Goal: Information Seeking & Learning: Find specific page/section

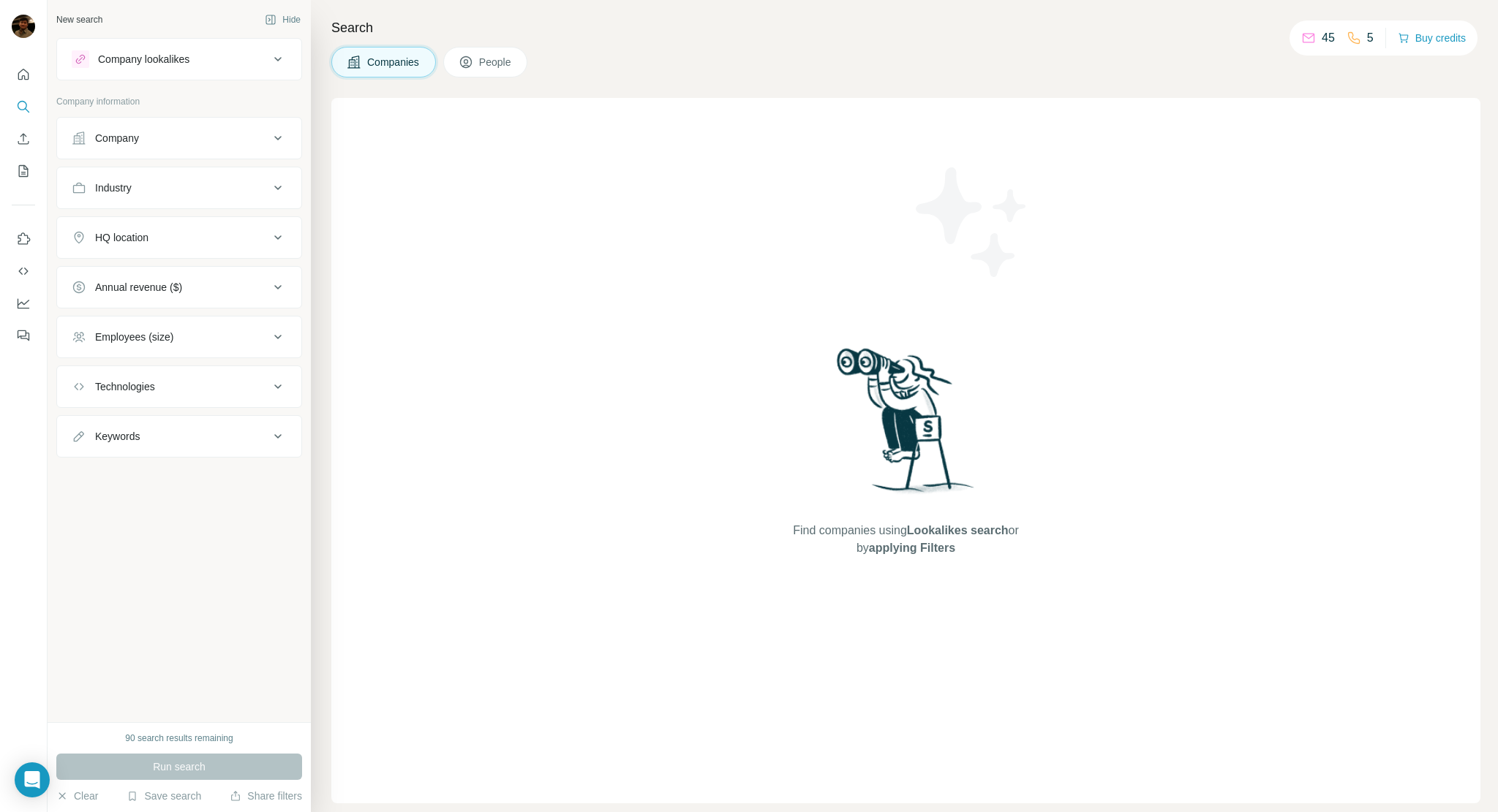
drag, startPoint x: 660, startPoint y: 68, endPoint x: 646, endPoint y: 55, distance: 19.1
click at [660, 66] on div "Companies People" at bounding box center [905, 62] width 1149 height 31
click at [600, 74] on div "Companies People" at bounding box center [905, 62] width 1149 height 31
click at [513, 69] on button "People" at bounding box center [485, 62] width 85 height 31
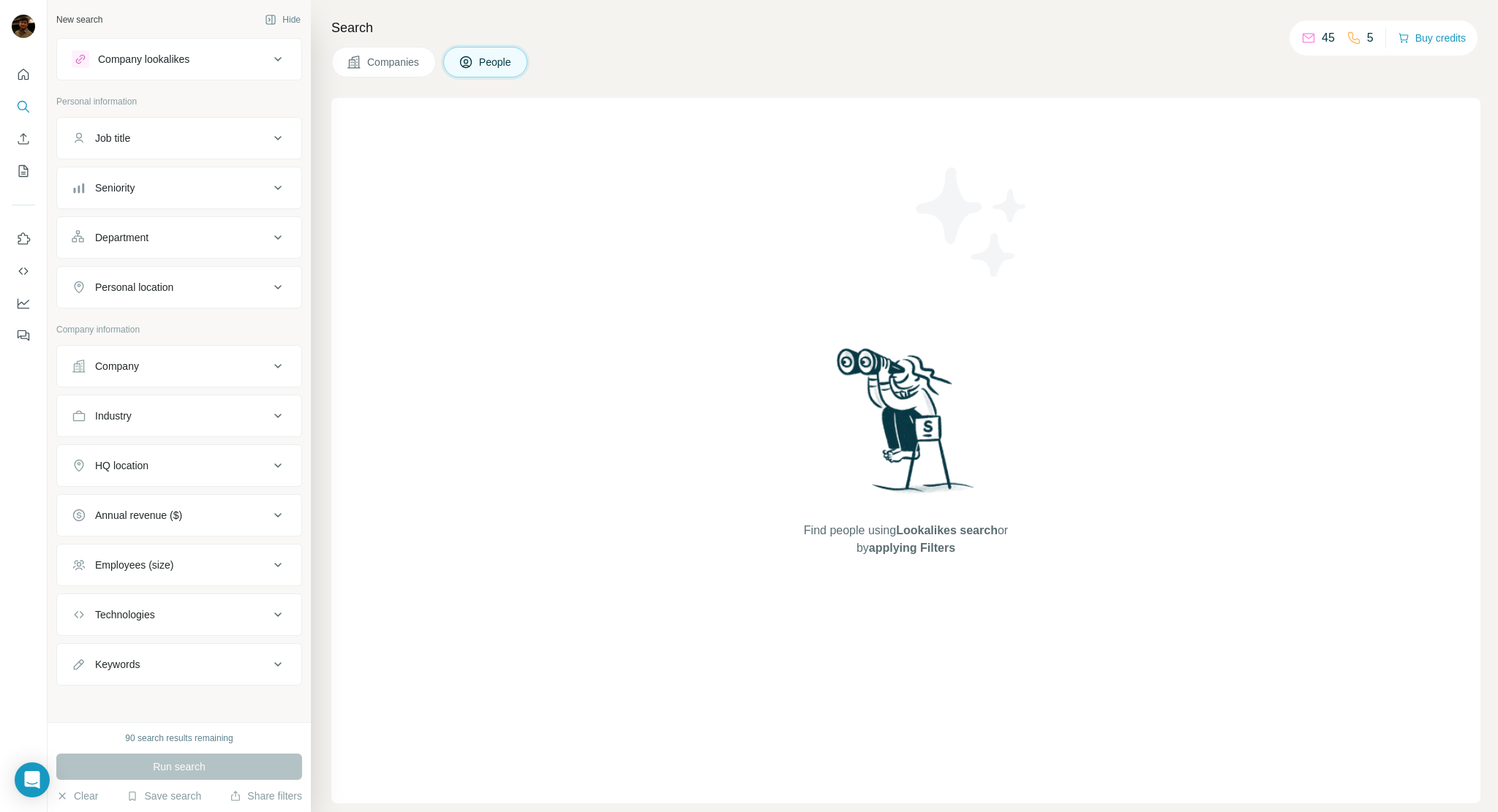
click at [625, 72] on div "Companies People" at bounding box center [905, 62] width 1149 height 31
click at [391, 66] on span "Companies" at bounding box center [394, 63] width 54 height 15
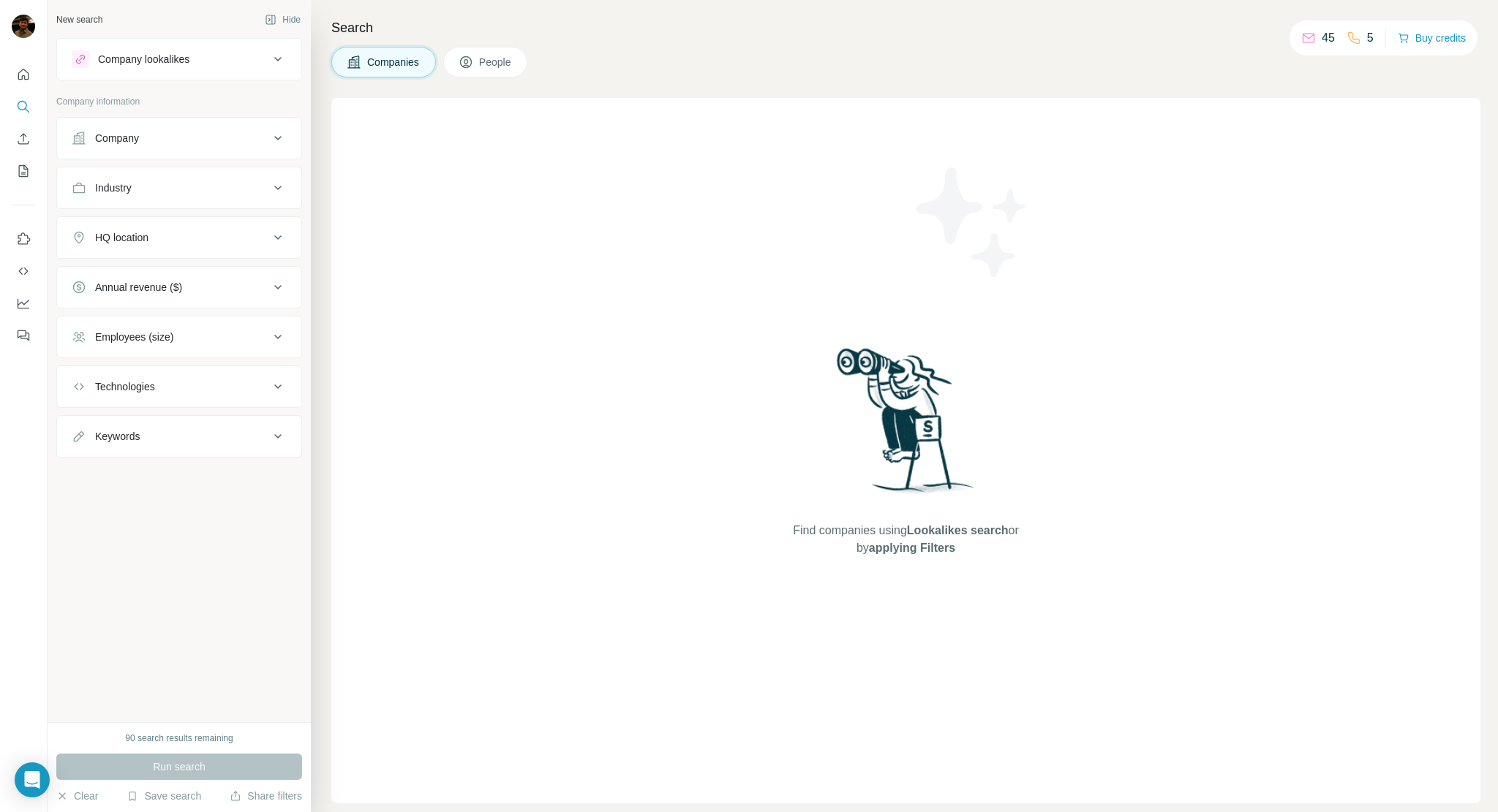
click at [138, 740] on div "90 search results remaining" at bounding box center [179, 738] width 107 height 13
drag, startPoint x: 126, startPoint y: 740, endPoint x: 112, endPoint y: 733, distance: 15.7
click at [116, 733] on div "90 search results remaining" at bounding box center [179, 738] width 246 height 13
drag, startPoint x: 247, startPoint y: 738, endPoint x: 184, endPoint y: 739, distance: 63.0
click at [246, 738] on div "90 search results remaining" at bounding box center [179, 738] width 246 height 13
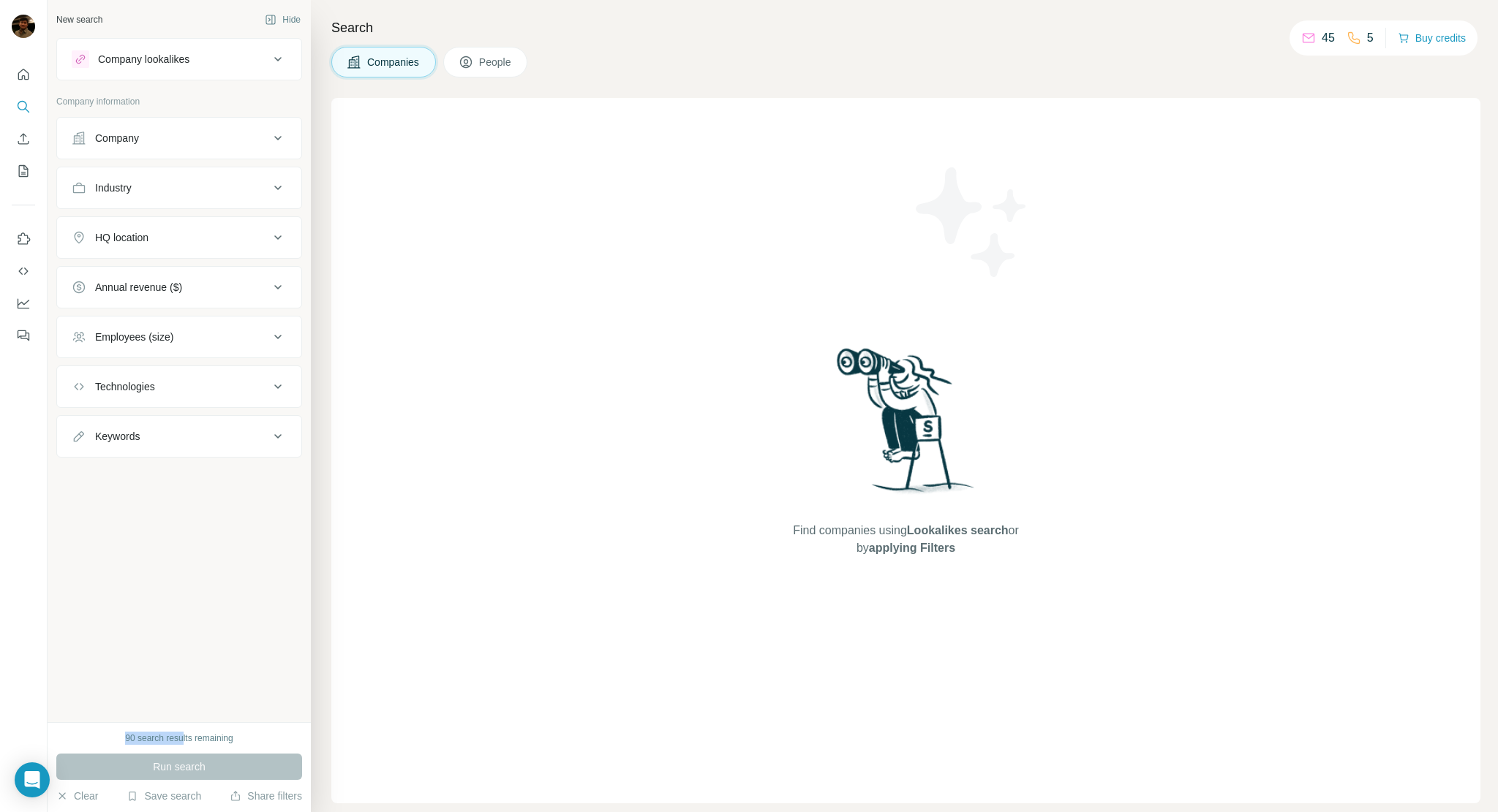
drag, startPoint x: 131, startPoint y: 736, endPoint x: 121, endPoint y: 732, distance: 10.8
click at [121, 732] on div "90 search results remaining" at bounding box center [179, 738] width 246 height 13
drag, startPoint x: 153, startPoint y: 742, endPoint x: 253, endPoint y: 739, distance: 100.0
click at [253, 739] on div "90 search results remaining" at bounding box center [179, 738] width 246 height 13
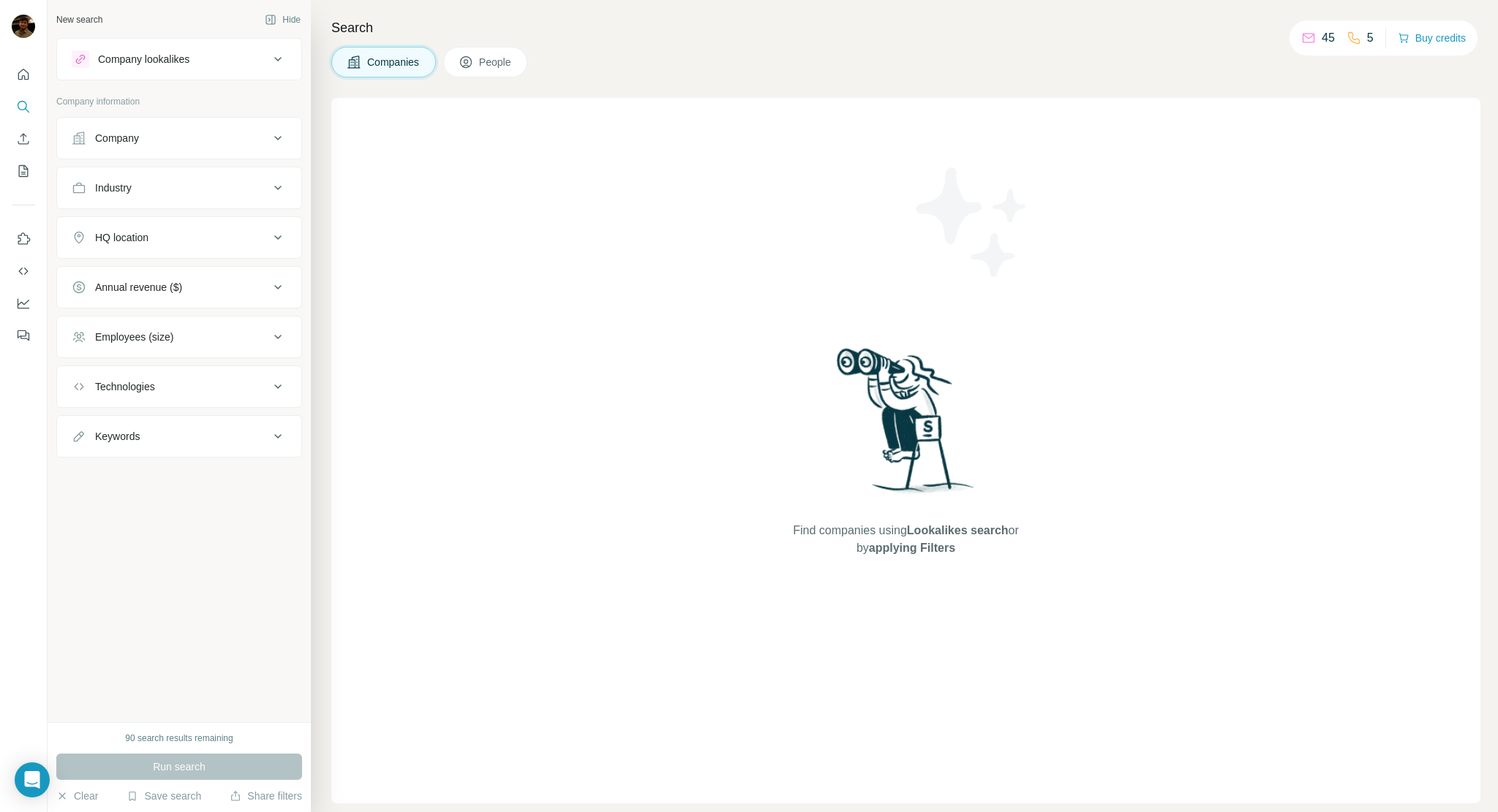
click at [207, 627] on div "New search Hide Company lookalikes Company information Company Industry HQ loca…" at bounding box center [179, 361] width 264 height 722
click at [245, 95] on p "Company information" at bounding box center [179, 102] width 246 height 13
click at [206, 97] on p "Company information" at bounding box center [179, 102] width 246 height 13
click at [502, 64] on span "People" at bounding box center [495, 63] width 34 height 15
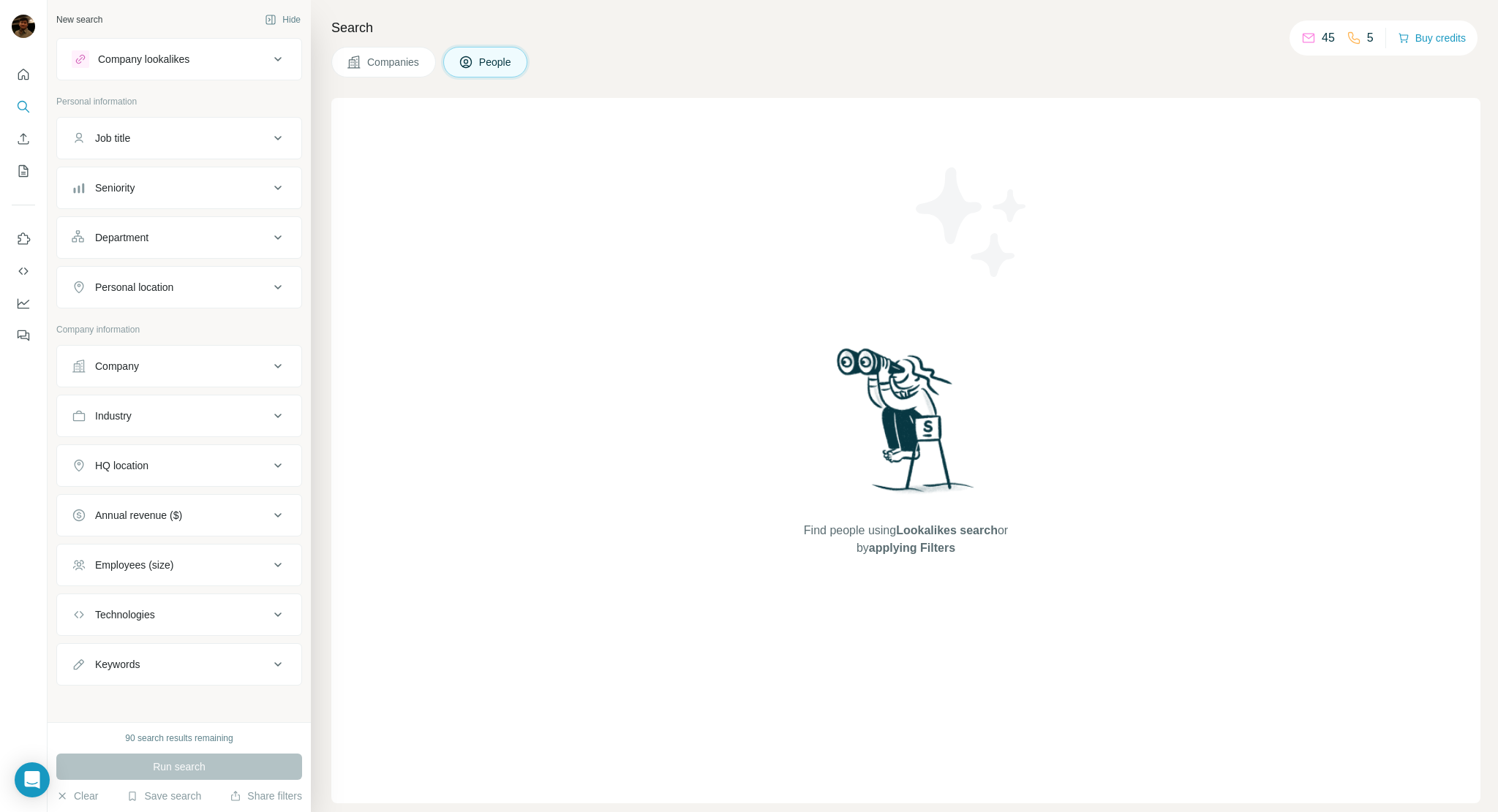
click at [614, 84] on div "Search Companies People Find people using Lookalikes search or by applying Filt…" at bounding box center [904, 406] width 1187 height 812
click at [207, 140] on div "Job title" at bounding box center [170, 138] width 197 height 15
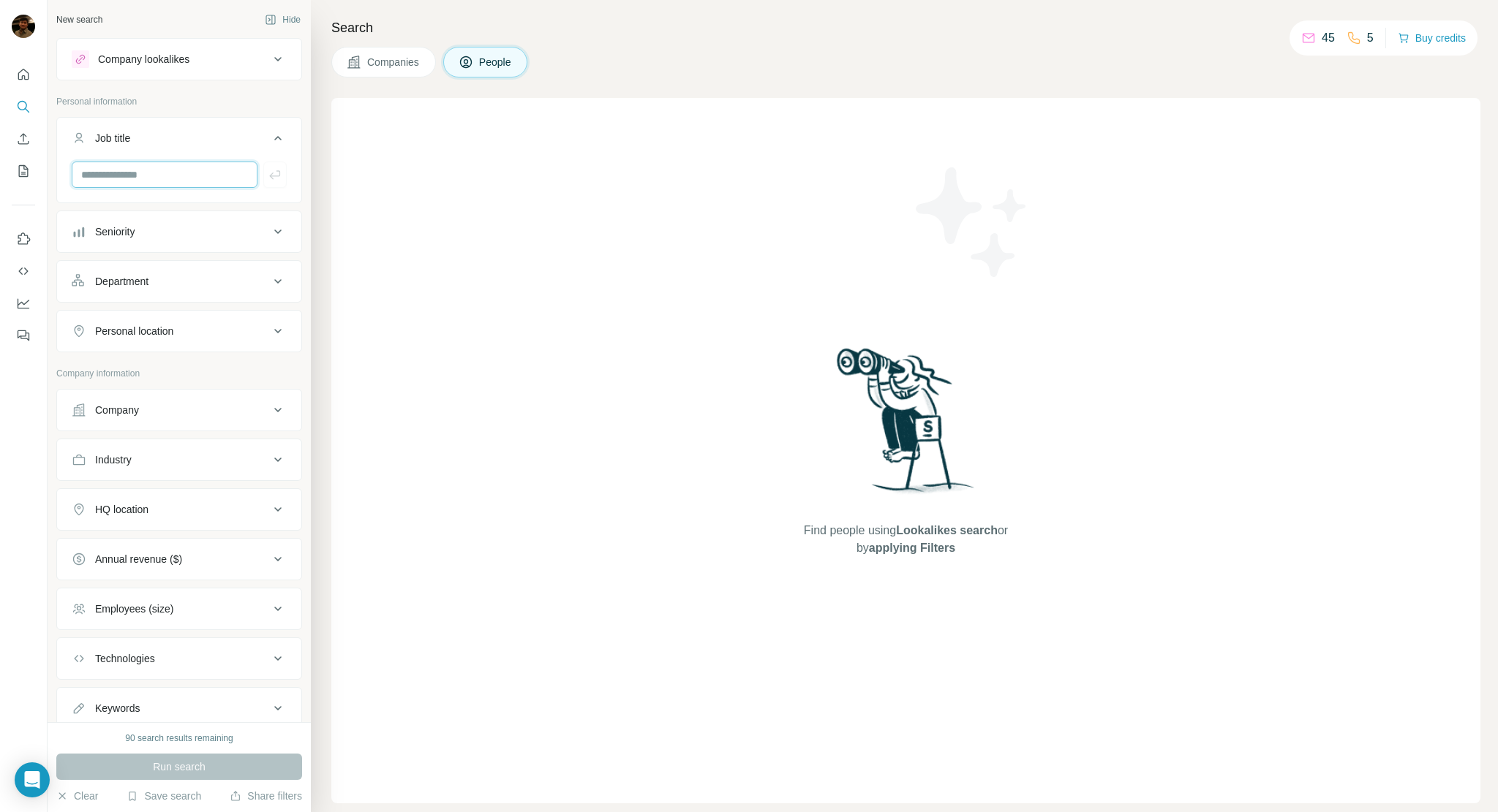
click at [178, 178] on input "text" at bounding box center [164, 174] width 185 height 26
type input "********"
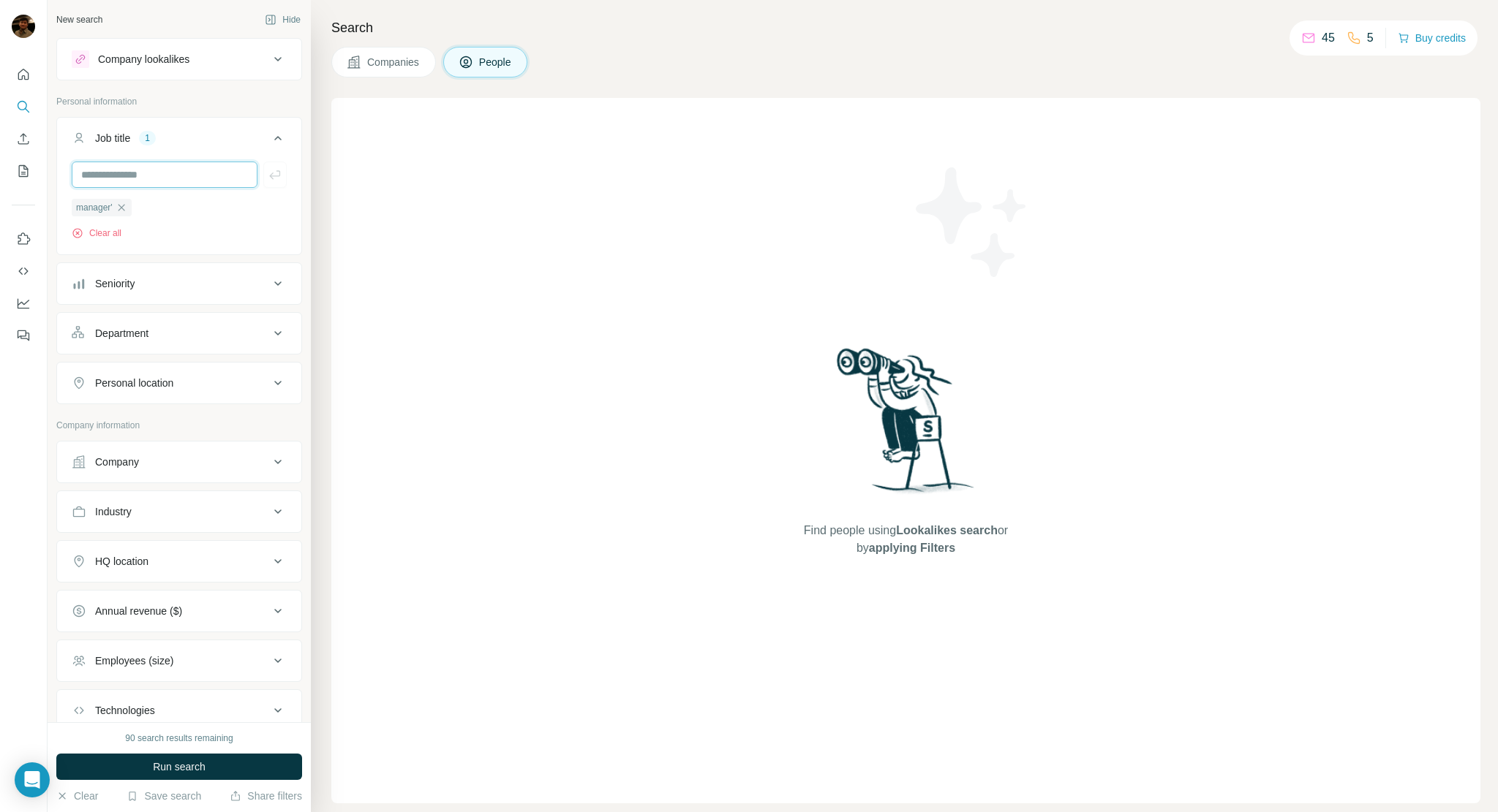
click at [150, 180] on input "text" at bounding box center [164, 174] width 185 height 26
click at [120, 207] on icon "button" at bounding box center [121, 208] width 12 height 12
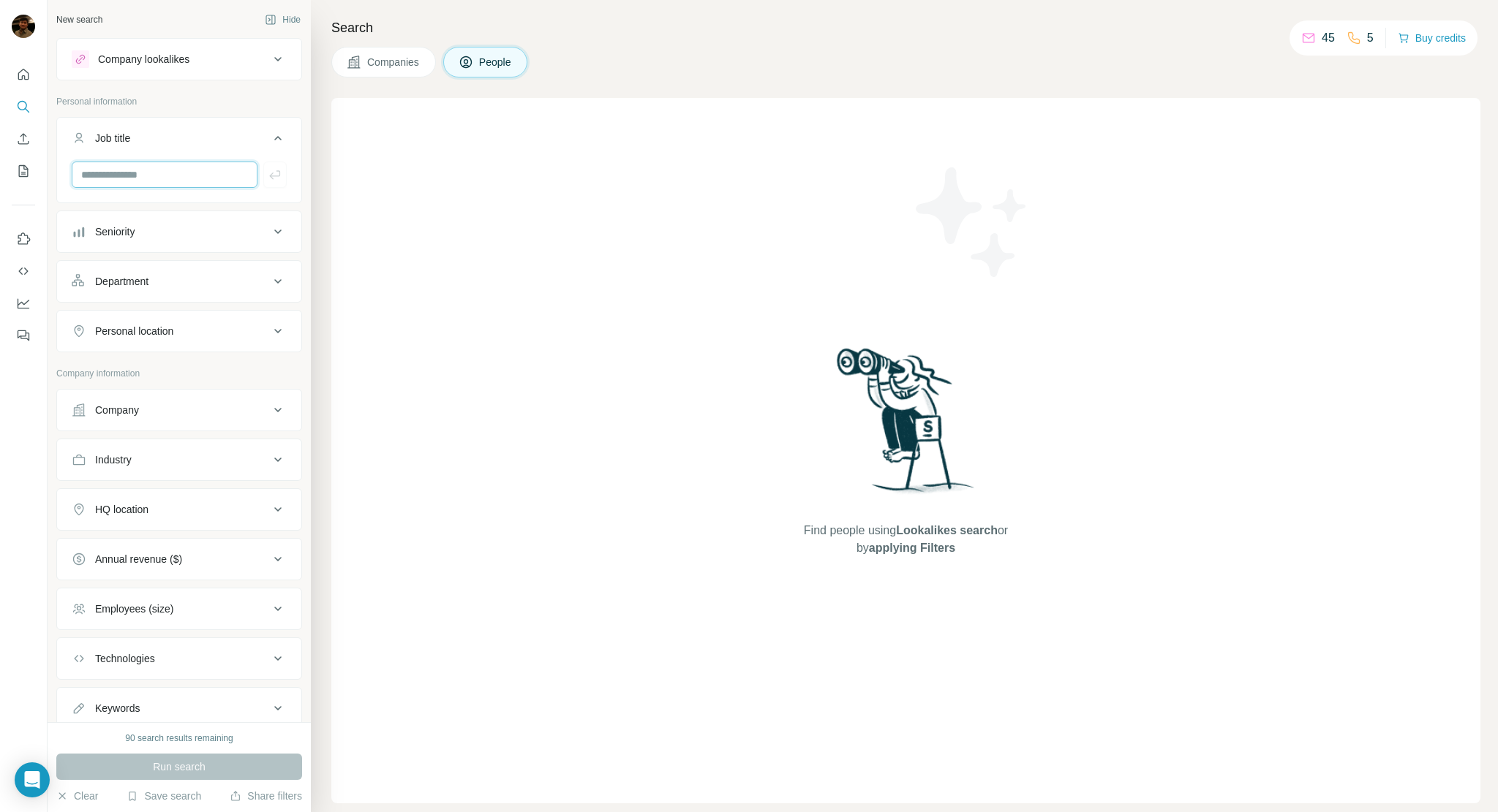
click at [136, 178] on input "text" at bounding box center [164, 174] width 185 height 26
type input "*******"
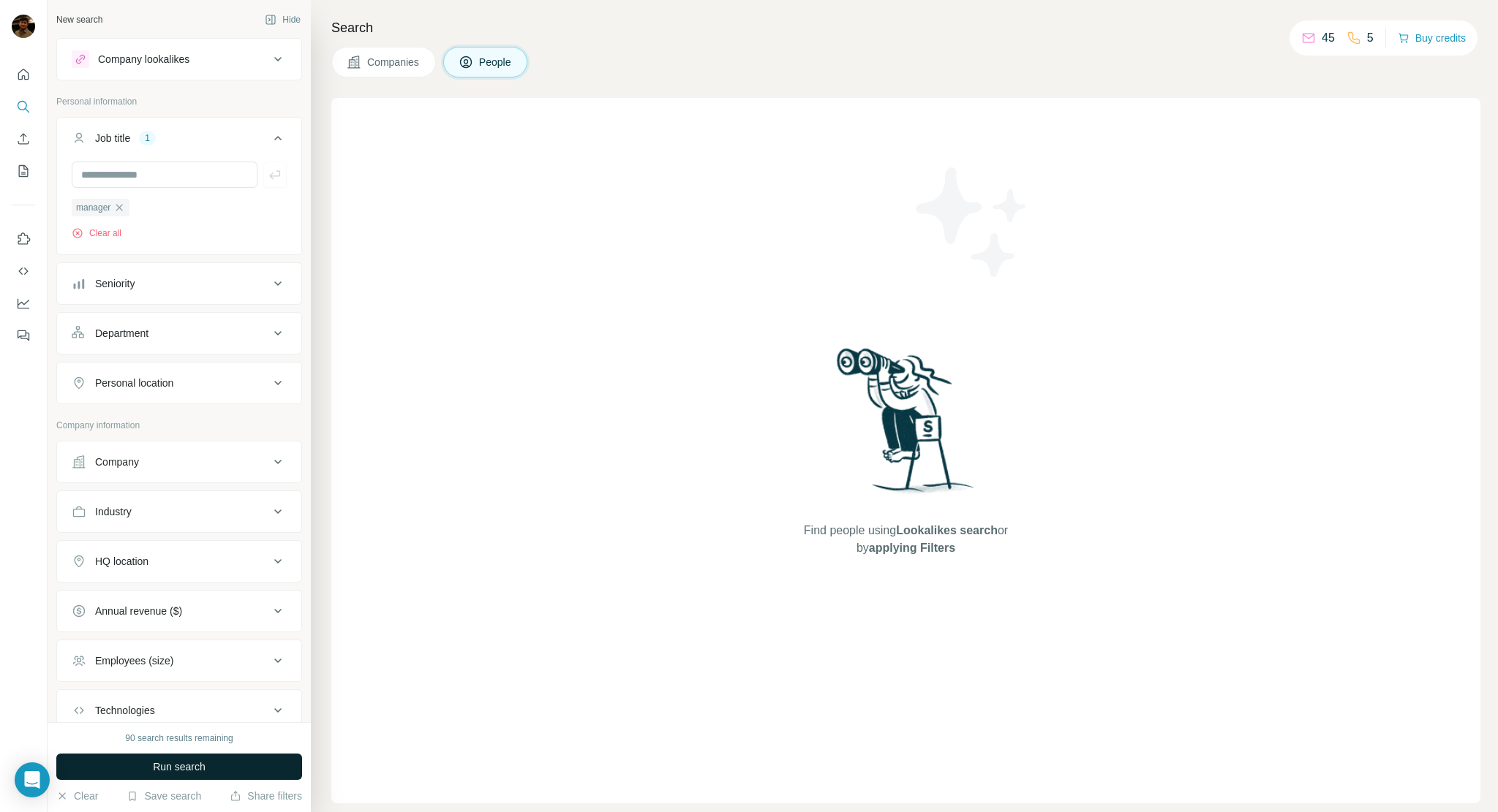
click at [212, 768] on button "Run search" at bounding box center [179, 767] width 246 height 26
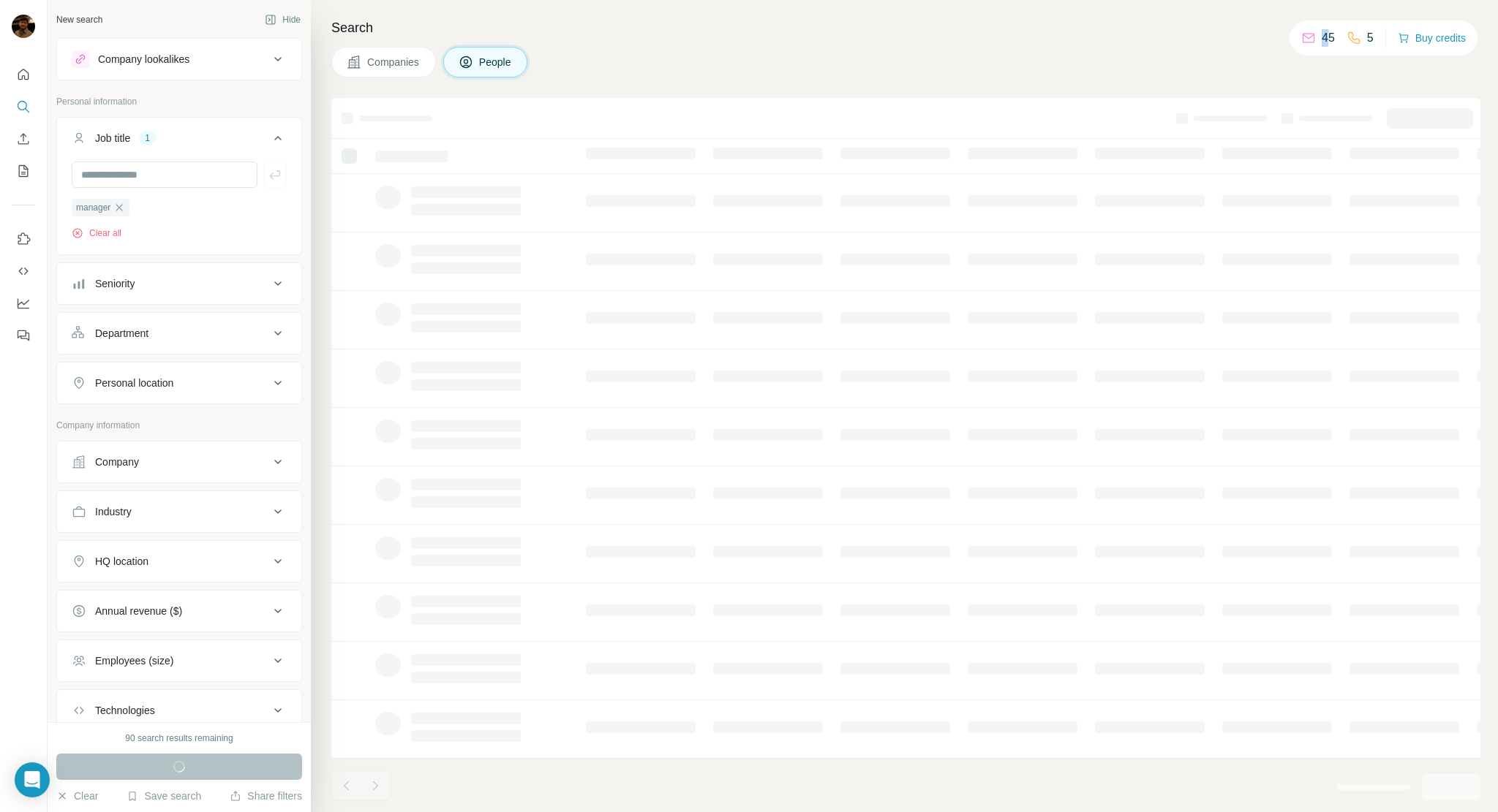
drag, startPoint x: 1319, startPoint y: 37, endPoint x: 1304, endPoint y: 39, distance: 15.1
click at [1304, 39] on div "45" at bounding box center [1317, 38] width 34 height 18
drag, startPoint x: 1301, startPoint y: 36, endPoint x: 1311, endPoint y: 34, distance: 10.2
click at [1311, 34] on div "45" at bounding box center [1317, 38] width 34 height 18
click at [1326, 35] on p "45" at bounding box center [1328, 38] width 13 height 18
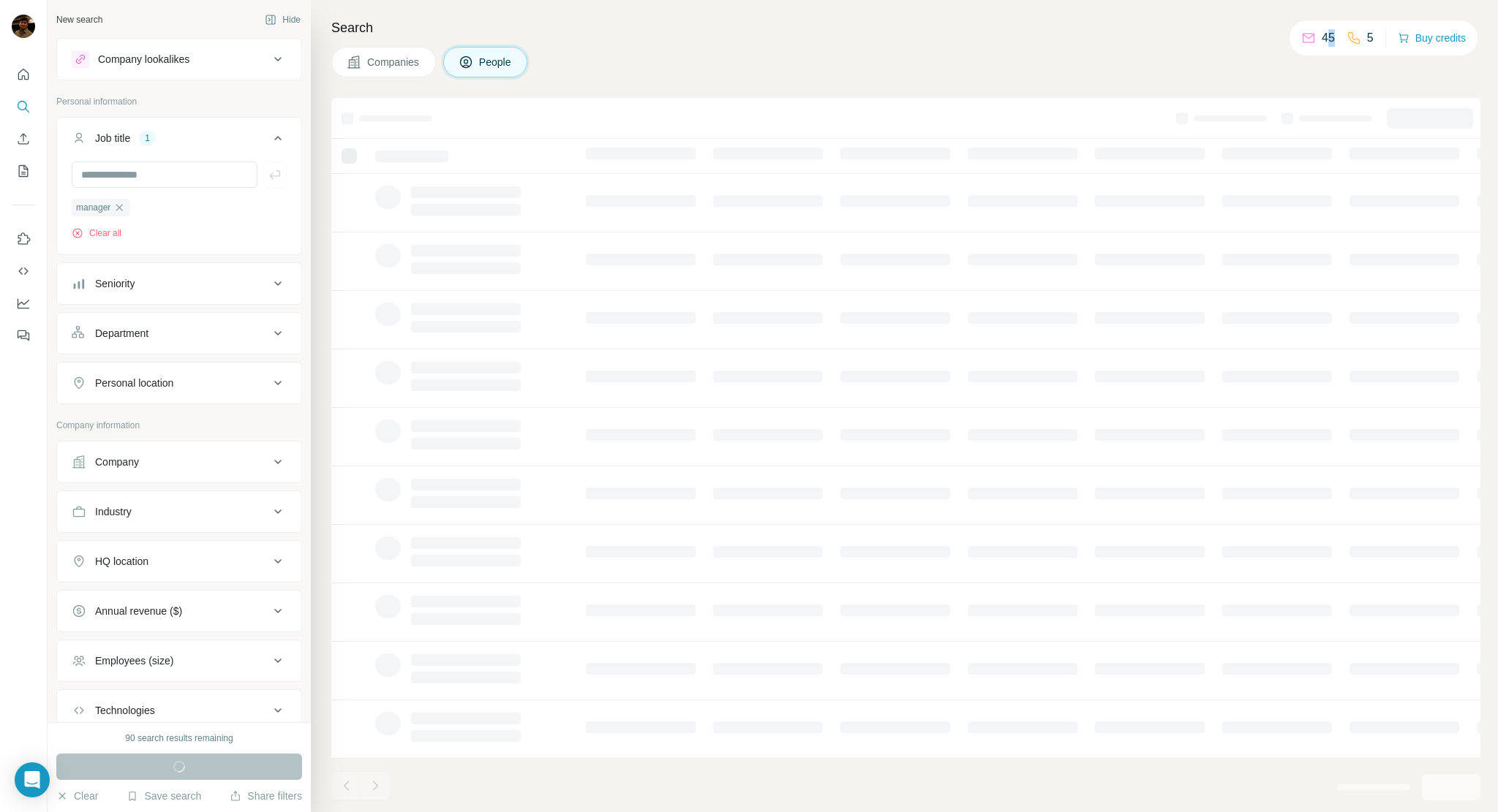
click at [1322, 36] on p "45" at bounding box center [1328, 38] width 13 height 18
drag, startPoint x: 1316, startPoint y: 37, endPoint x: 1327, endPoint y: 38, distance: 11.0
click at [1327, 38] on p "45" at bounding box center [1328, 38] width 13 height 18
click at [1322, 42] on p "45" at bounding box center [1328, 38] width 13 height 18
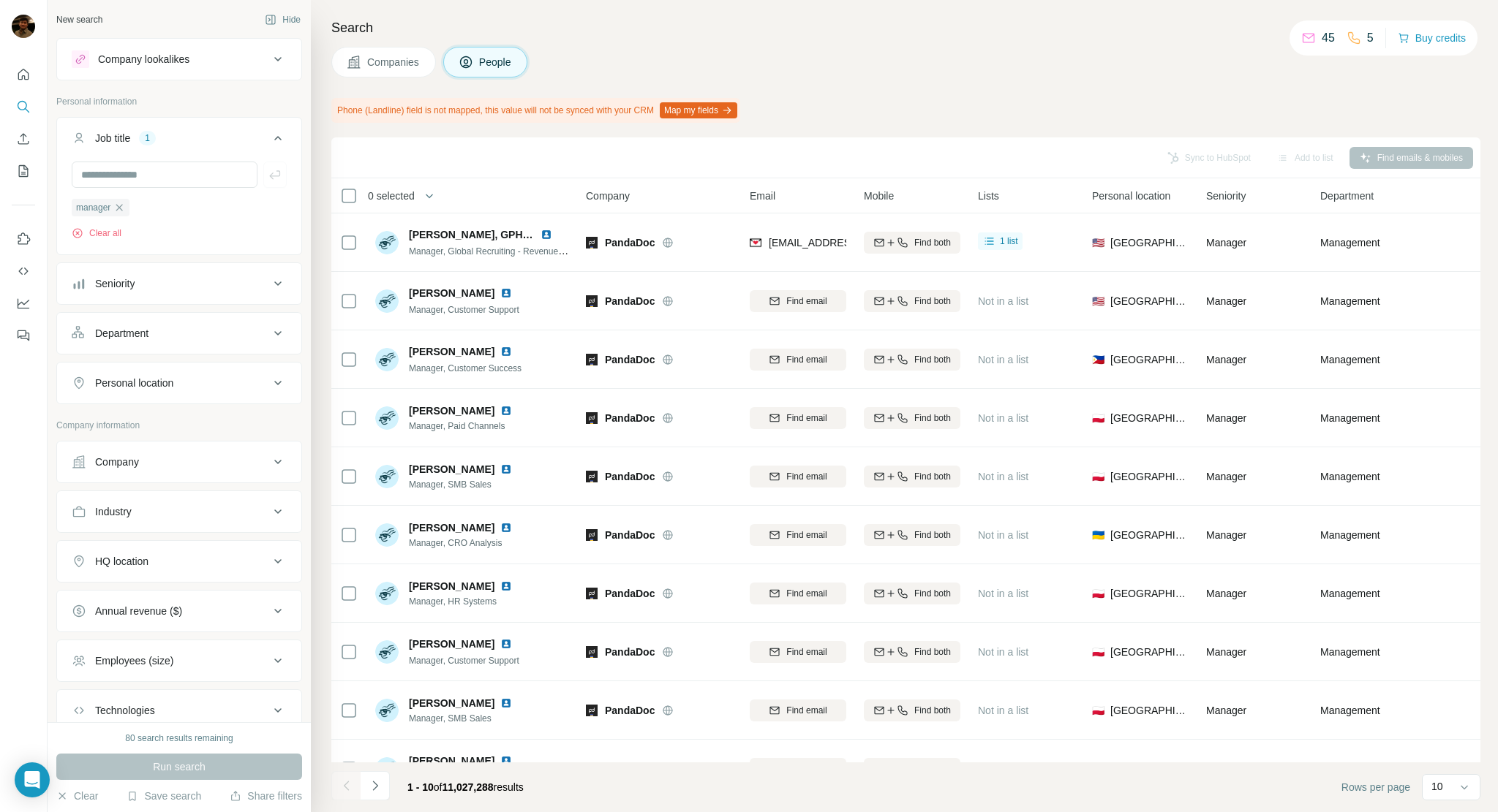
click at [981, 72] on div "Companies People" at bounding box center [905, 62] width 1149 height 31
click at [959, 89] on div "Search Companies People Phone (Landline) field is not mapped, this value will n…" at bounding box center [904, 406] width 1187 height 812
click at [822, 30] on h4 "Search" at bounding box center [905, 28] width 1149 height 21
click at [949, 79] on div "Search Companies People Phone (Landline) field is not mapped, this value will n…" at bounding box center [904, 406] width 1187 height 812
click at [874, 109] on div "Phone (Landline) field is not mapped, this value will not be synced with your C…" at bounding box center [905, 110] width 1149 height 25
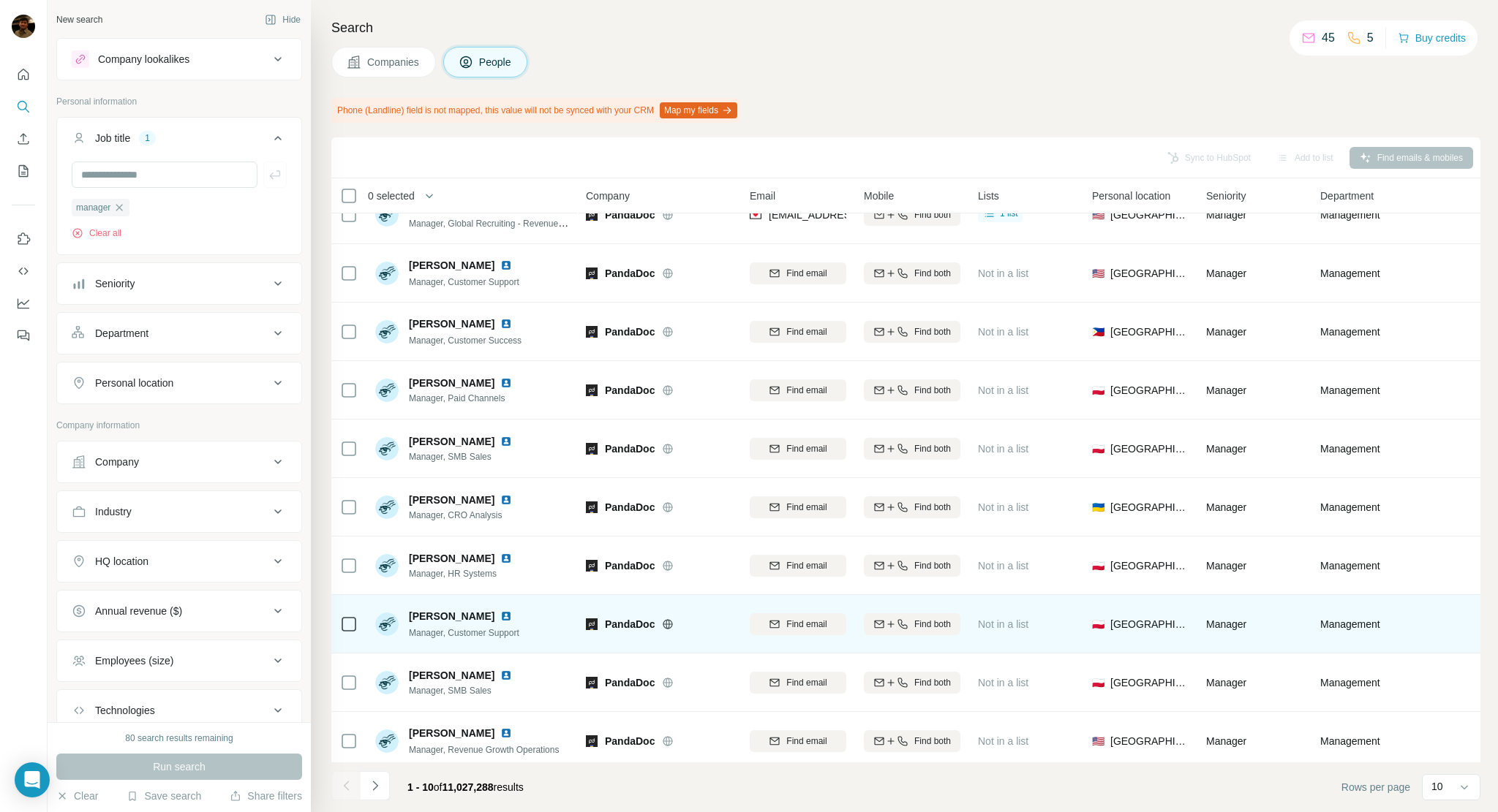
scroll to position [42, 0]
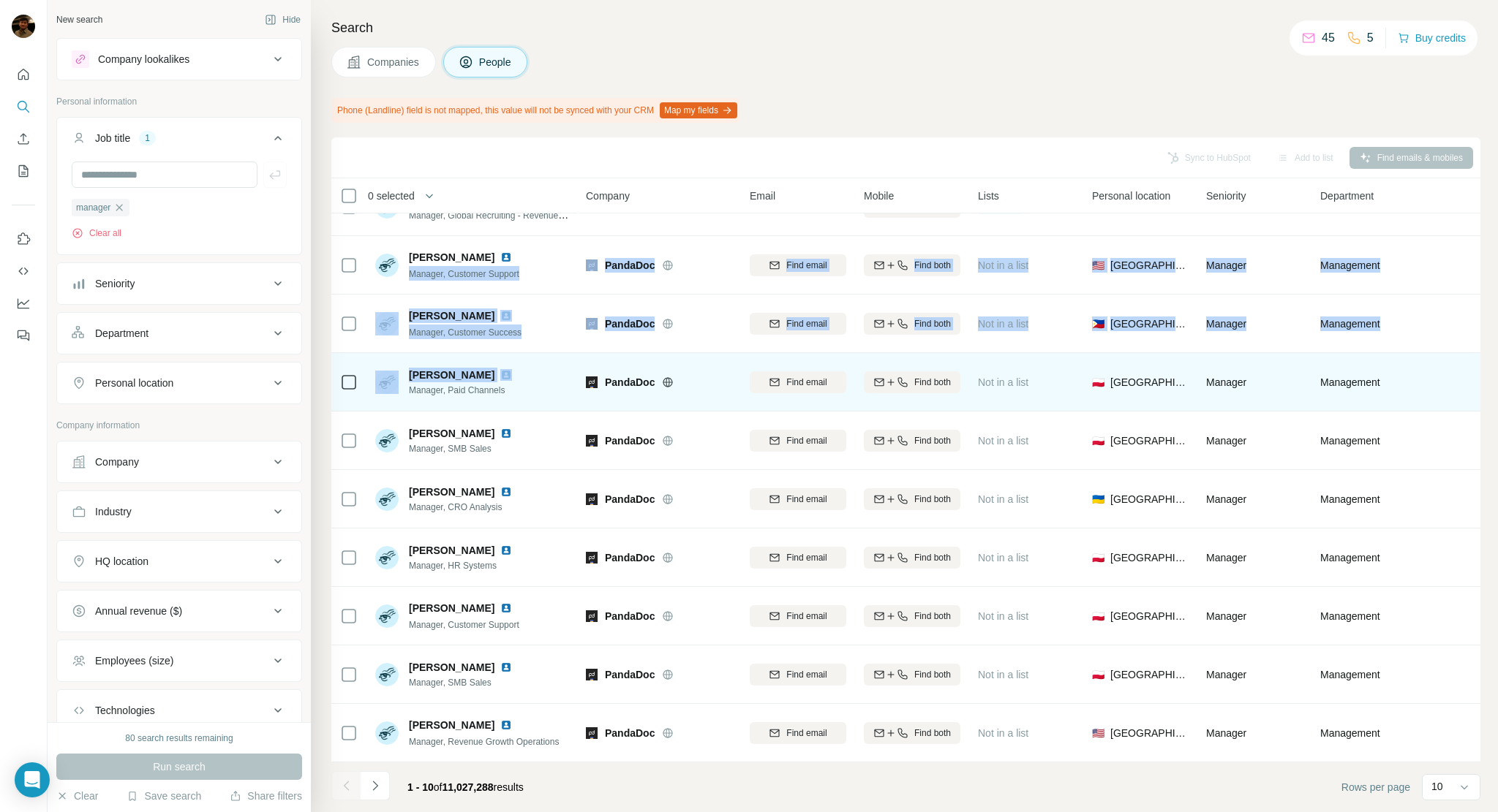
drag, startPoint x: 536, startPoint y: 257, endPoint x: 569, endPoint y: 348, distance: 96.8
click at [0, 0] on tbody "[PERSON_NAME], GPHR® Manager, Global Recruiting - Revenue and G&A PandaDoc [EMA…" at bounding box center [0, 0] width 0 height 0
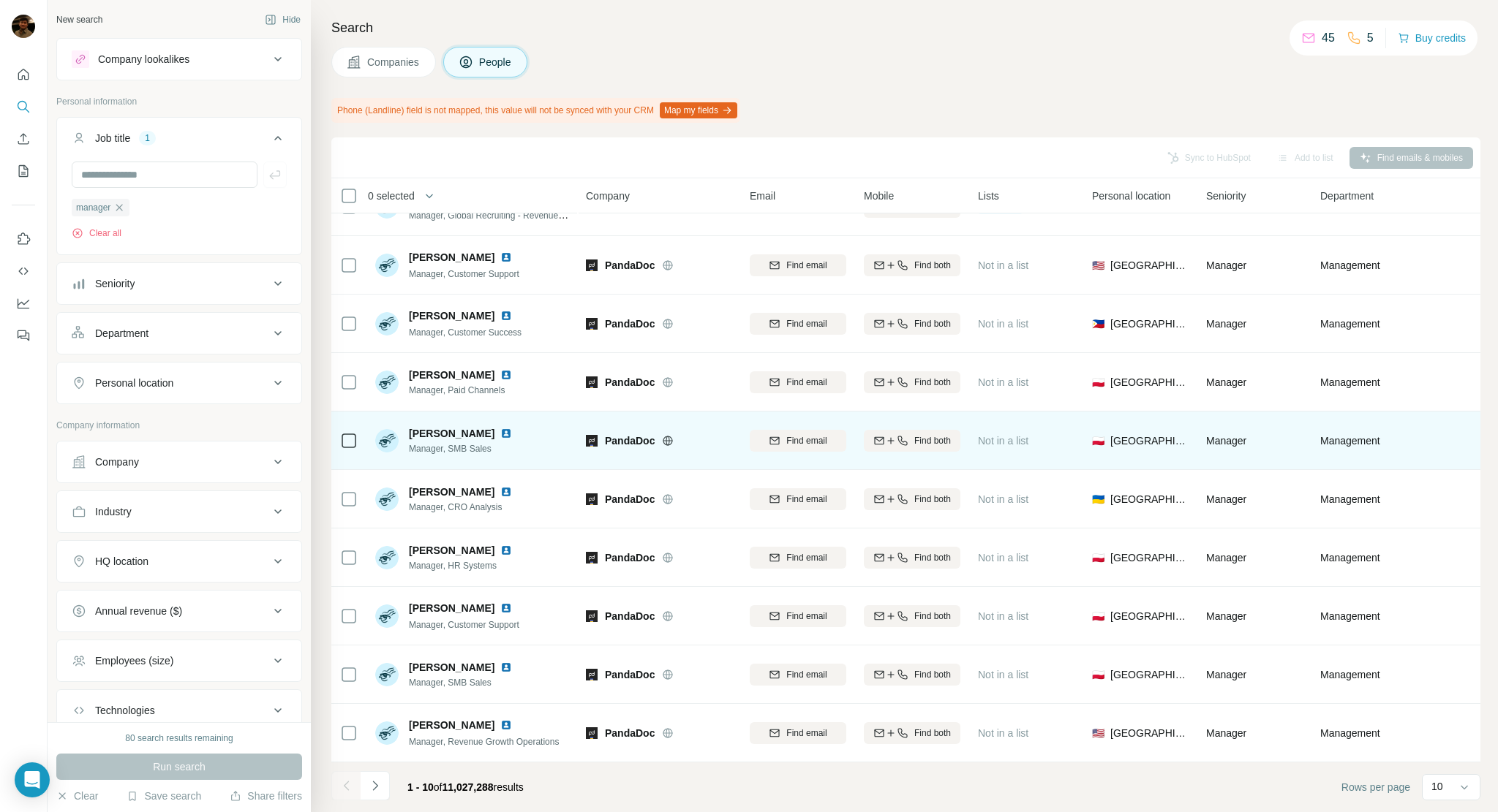
click at [568, 426] on td "[PERSON_NAME] Manager, SMB Sales" at bounding box center [472, 441] width 212 height 59
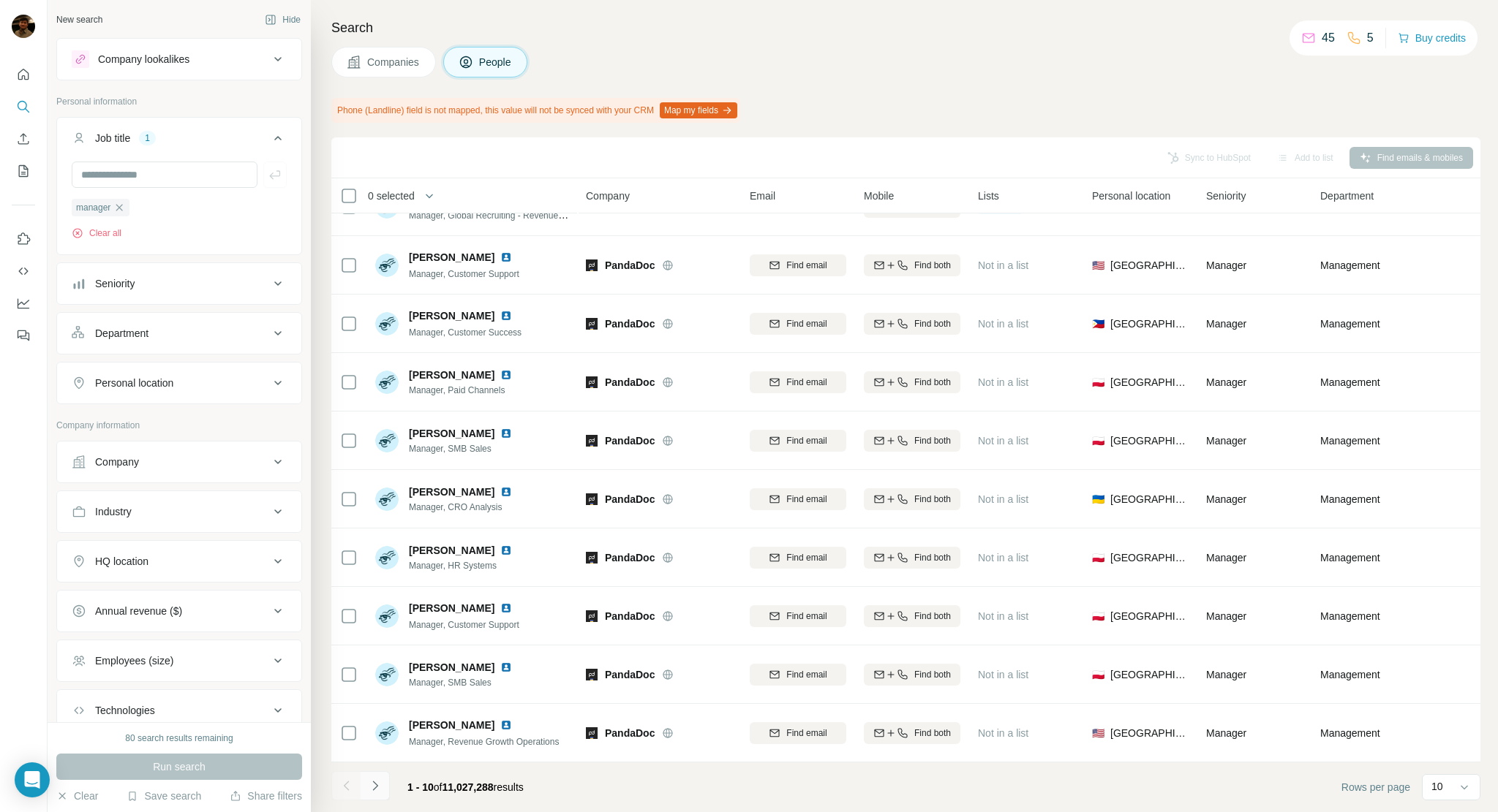
click at [374, 789] on icon "Navigate to next page" at bounding box center [374, 785] width 5 height 10
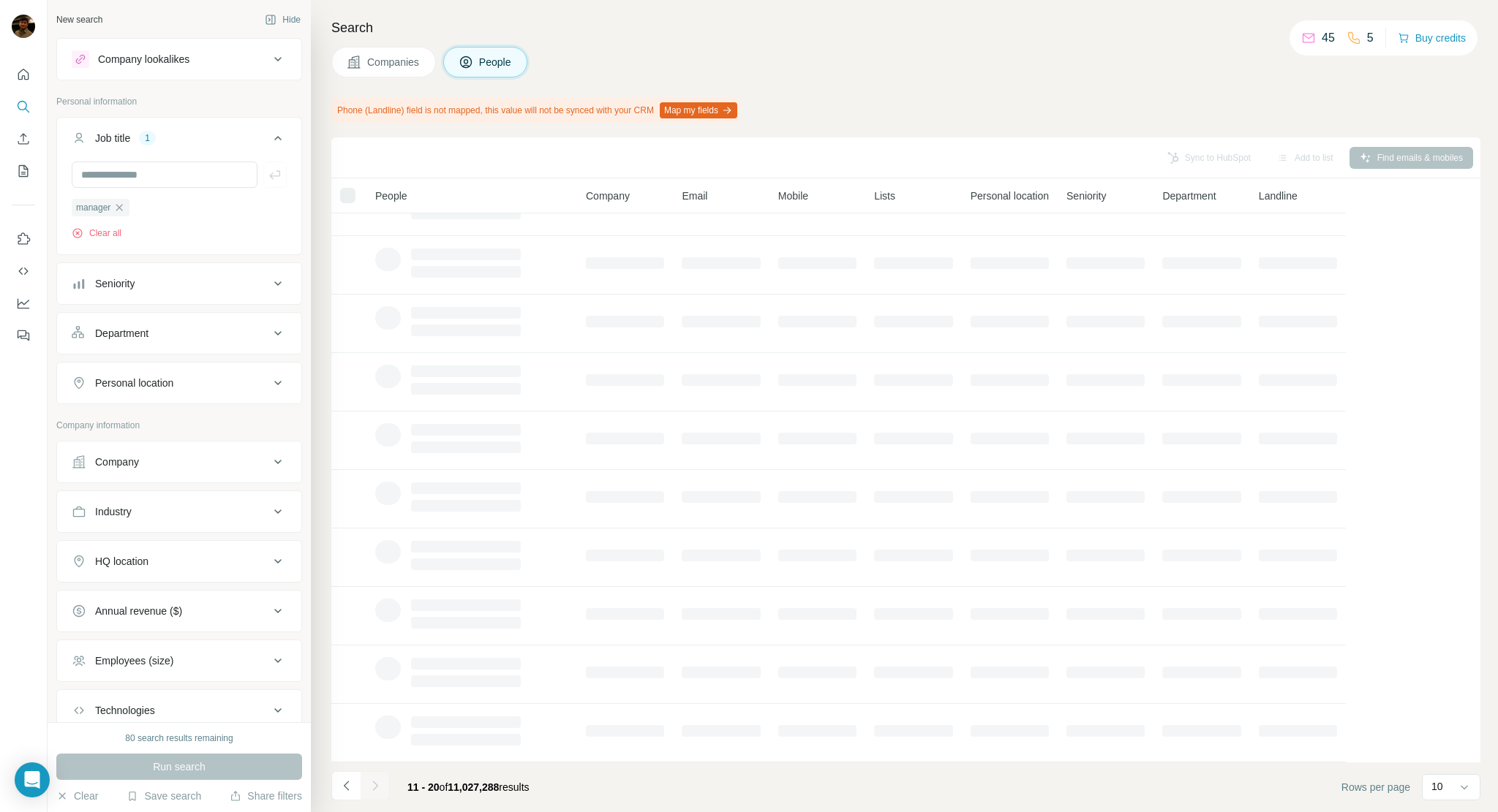
click at [848, 74] on div "Companies People" at bounding box center [905, 62] width 1149 height 31
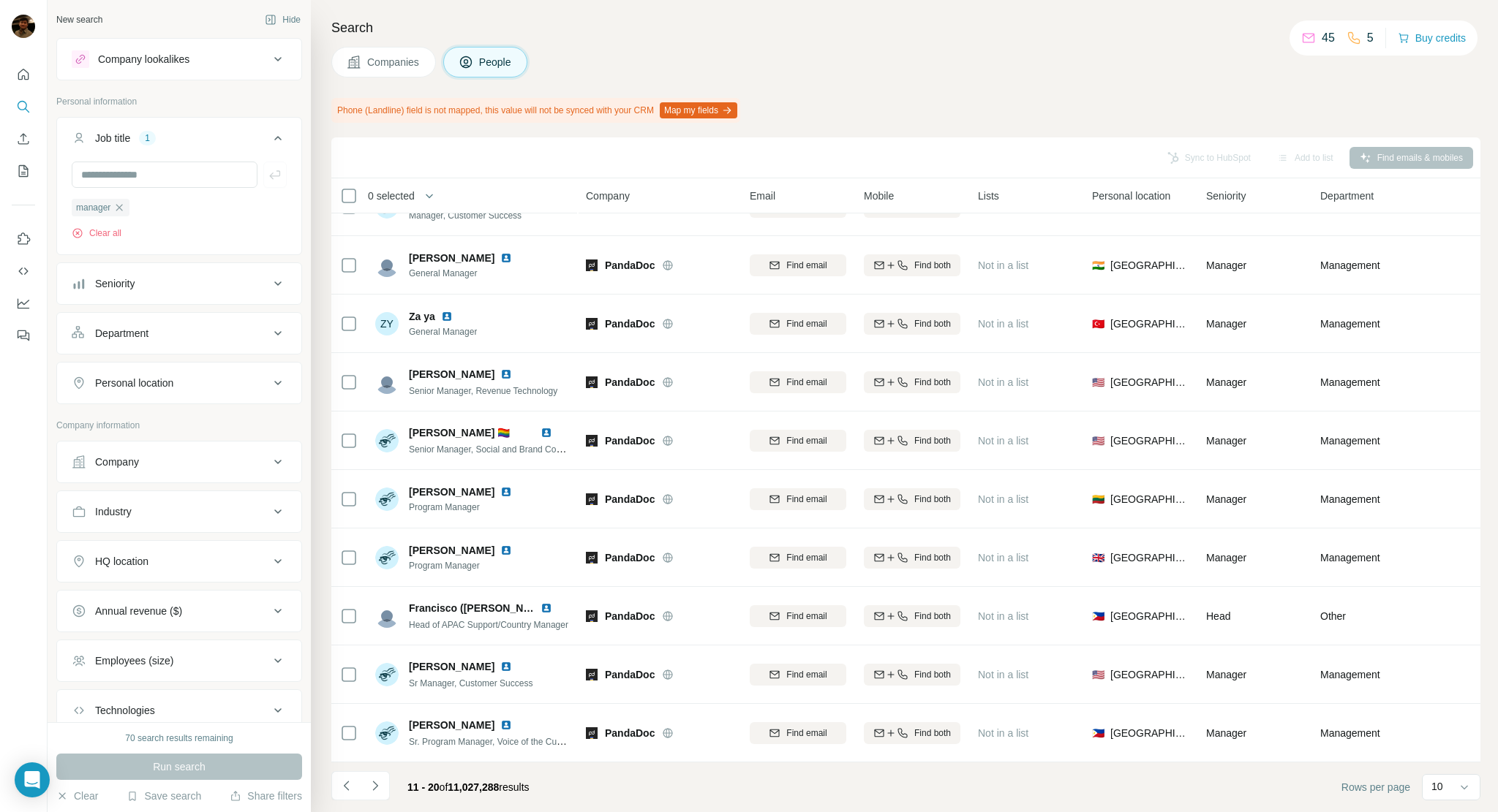
click at [907, 116] on div "Phone (Landline) field is not mapped, this value will not be synced with your C…" at bounding box center [905, 110] width 1149 height 25
click at [989, 72] on div "Companies People" at bounding box center [905, 62] width 1149 height 31
click at [876, 78] on div "Search Companies People Phone (Landline) field is not mapped, this value will n…" at bounding box center [904, 406] width 1187 height 812
click at [890, 84] on div "Search Companies People Phone (Landline) field is not mapped, this value will n…" at bounding box center [904, 406] width 1187 height 812
drag, startPoint x: 844, startPoint y: 115, endPoint x: 849, endPoint y: 101, distance: 14.9
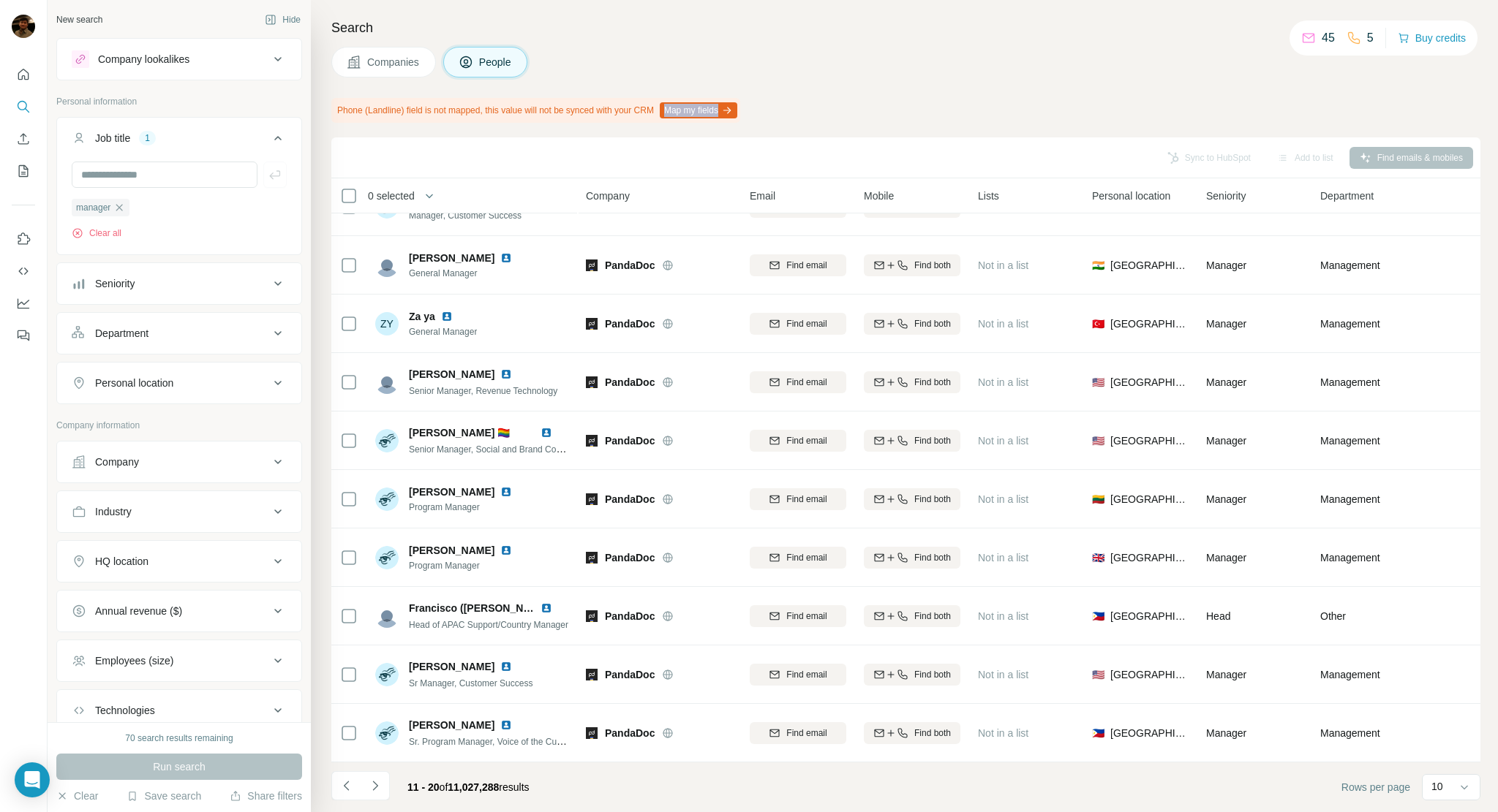
click at [849, 101] on div "Phone (Landline) field is not mapped, this value will not be synced with your C…" at bounding box center [905, 110] width 1149 height 25
click at [939, 40] on div "Search Companies People Phone (Landline) field is not mapped, this value will n…" at bounding box center [904, 406] width 1187 height 812
click at [389, 71] on button "Companies" at bounding box center [383, 62] width 104 height 31
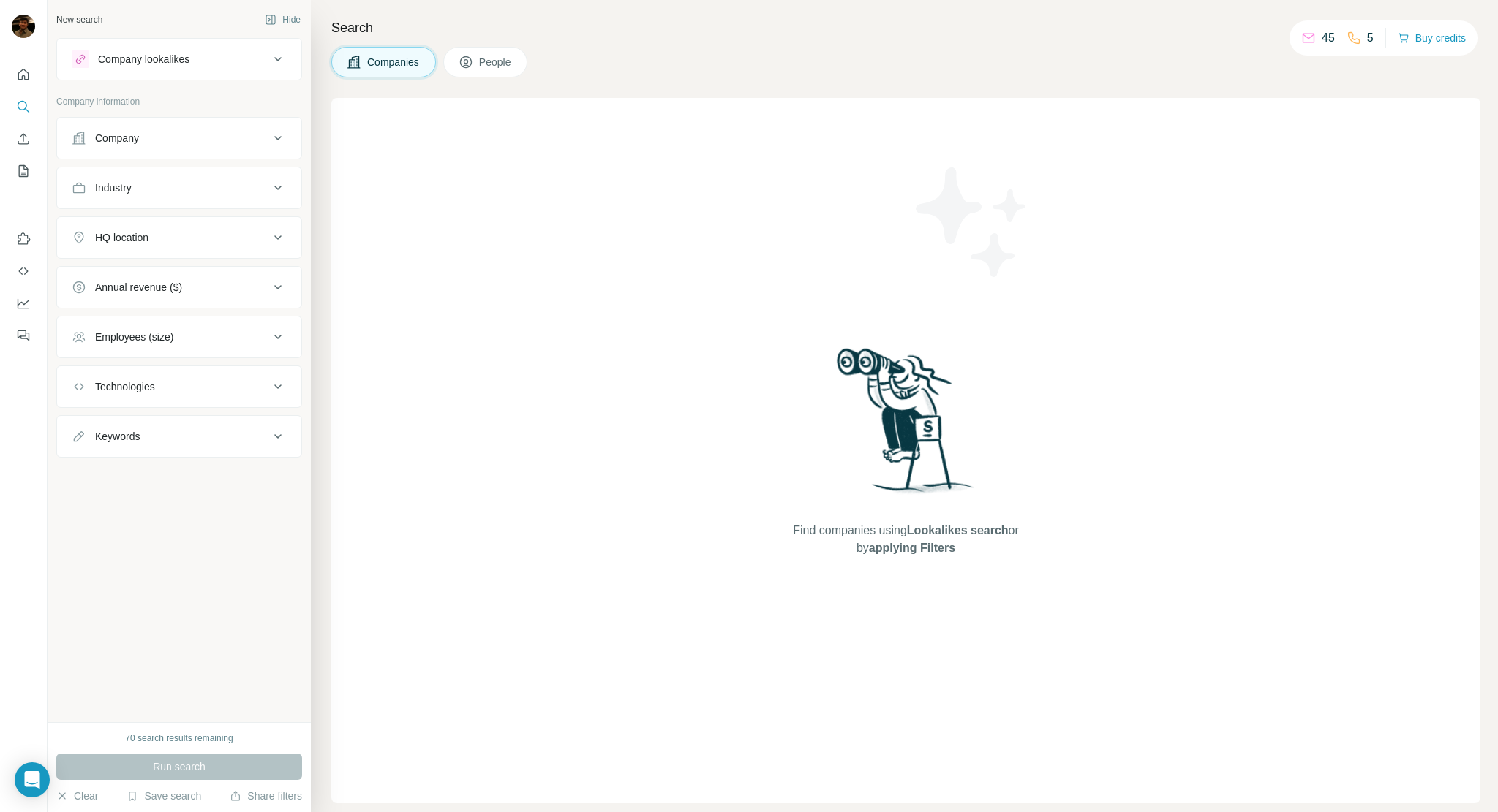
click at [168, 143] on div "Company" at bounding box center [170, 138] width 197 height 15
click at [152, 183] on input "text" at bounding box center [179, 174] width 215 height 26
type input "*******"
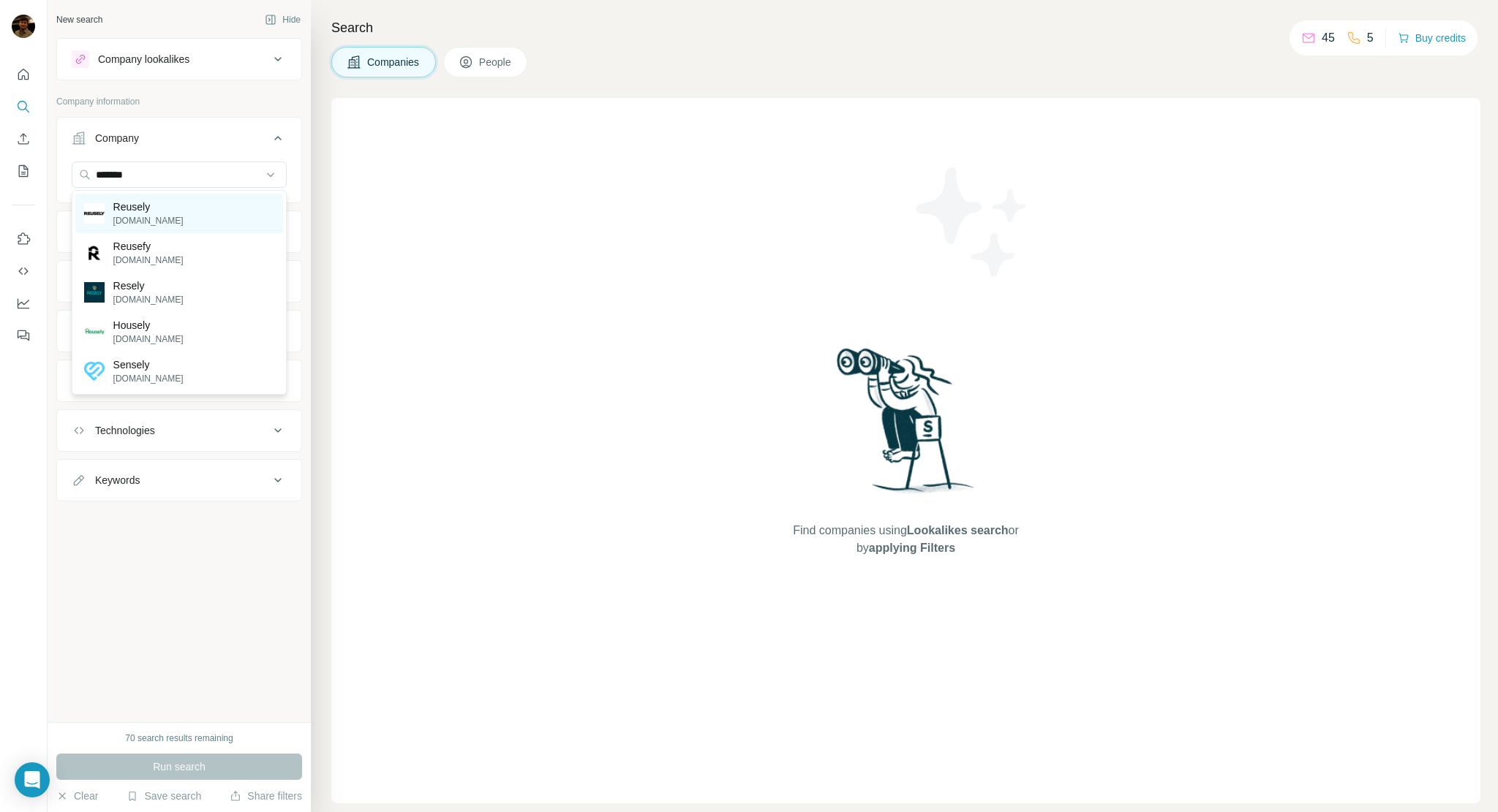
click at [171, 221] on div "Reusely [DOMAIN_NAME]" at bounding box center [179, 213] width 208 height 39
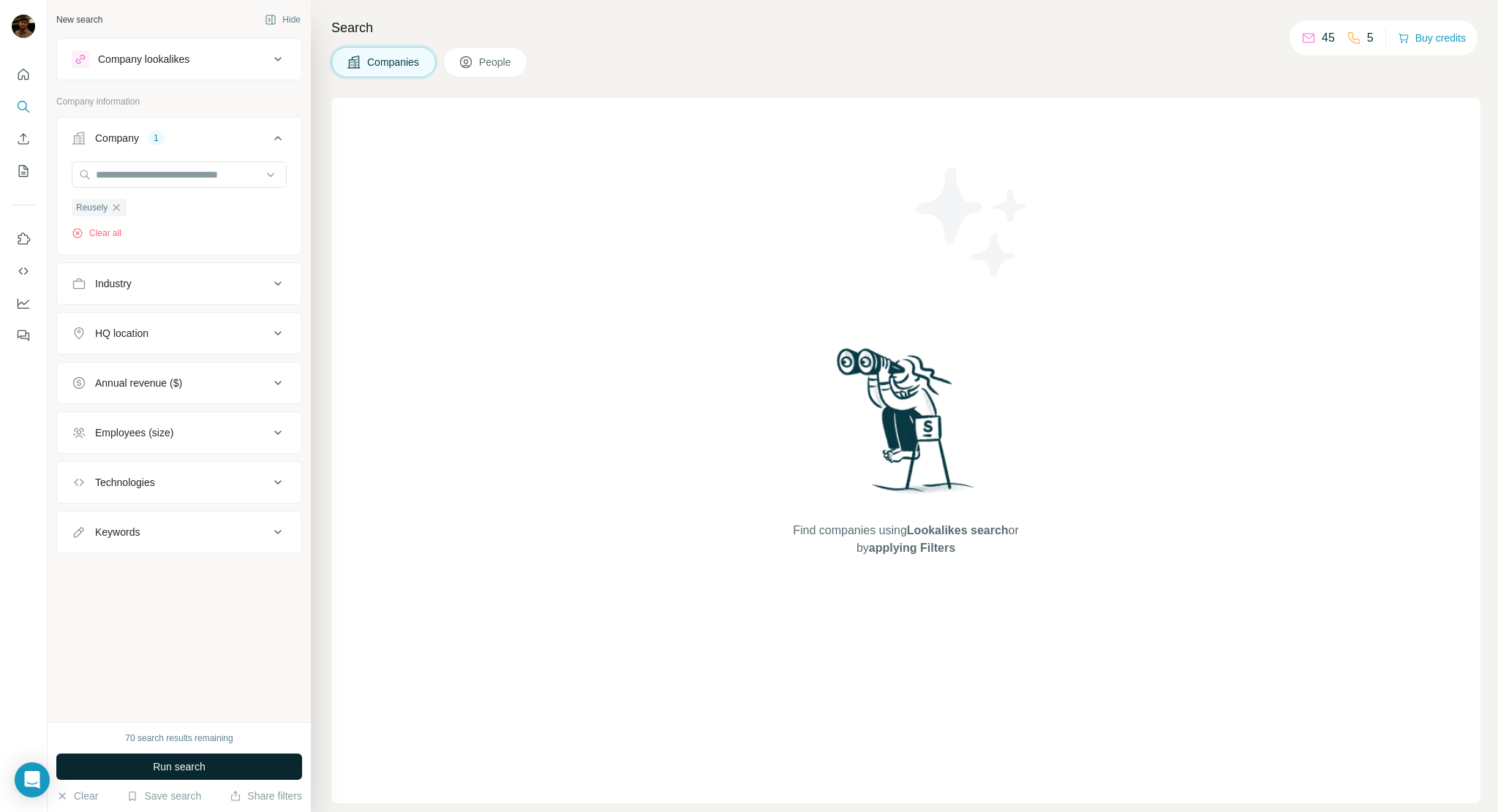
click at [198, 763] on span "Run search" at bounding box center [179, 767] width 53 height 15
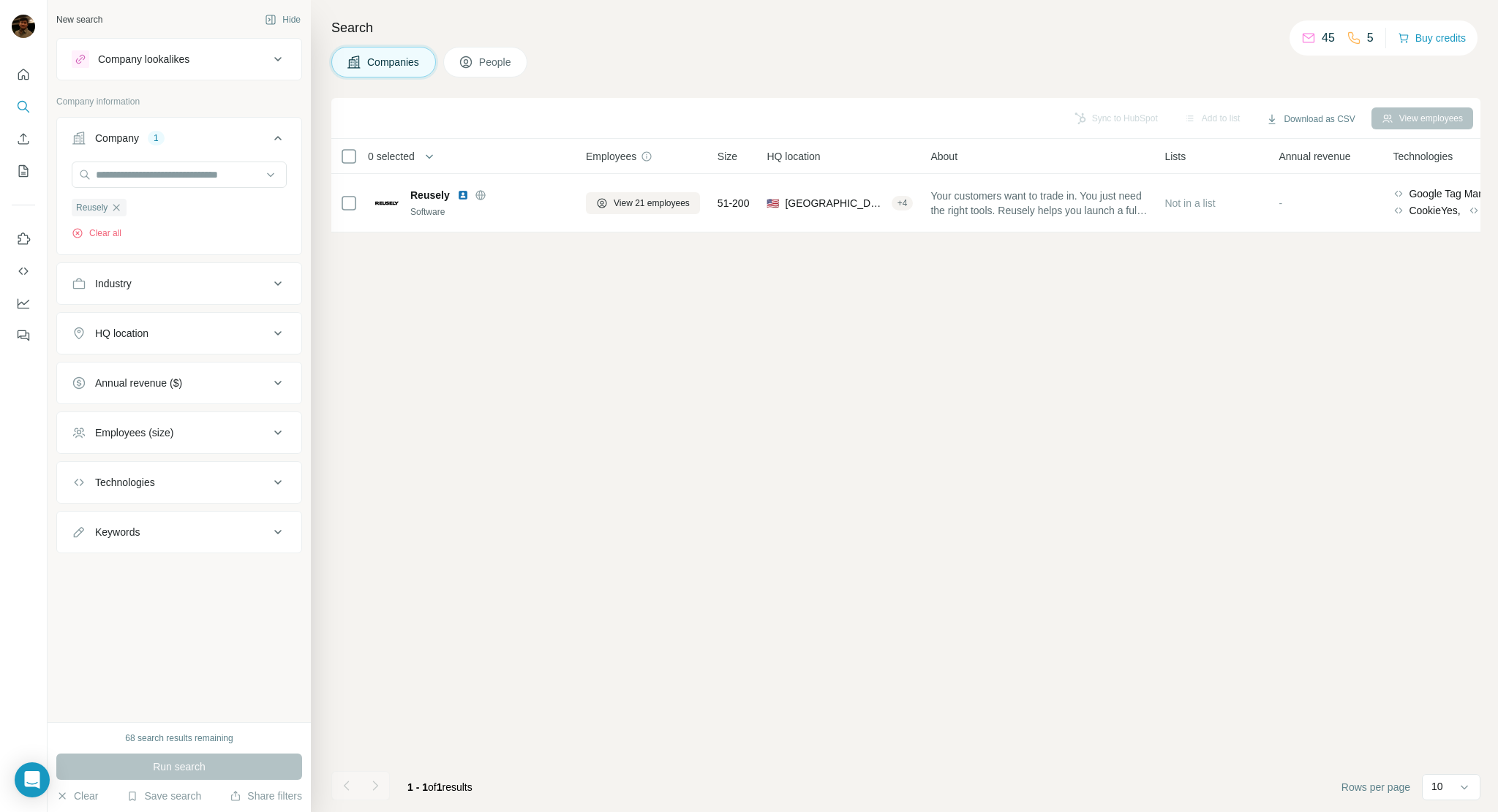
click at [547, 314] on div "Sync to HubSpot Add to list Download as CSV View employees 0 selected Companies…" at bounding box center [905, 455] width 1149 height 715
click at [815, 380] on div "Sync to HubSpot Add to list Download as CSV View employees 0 selected Companies…" at bounding box center [905, 455] width 1149 height 715
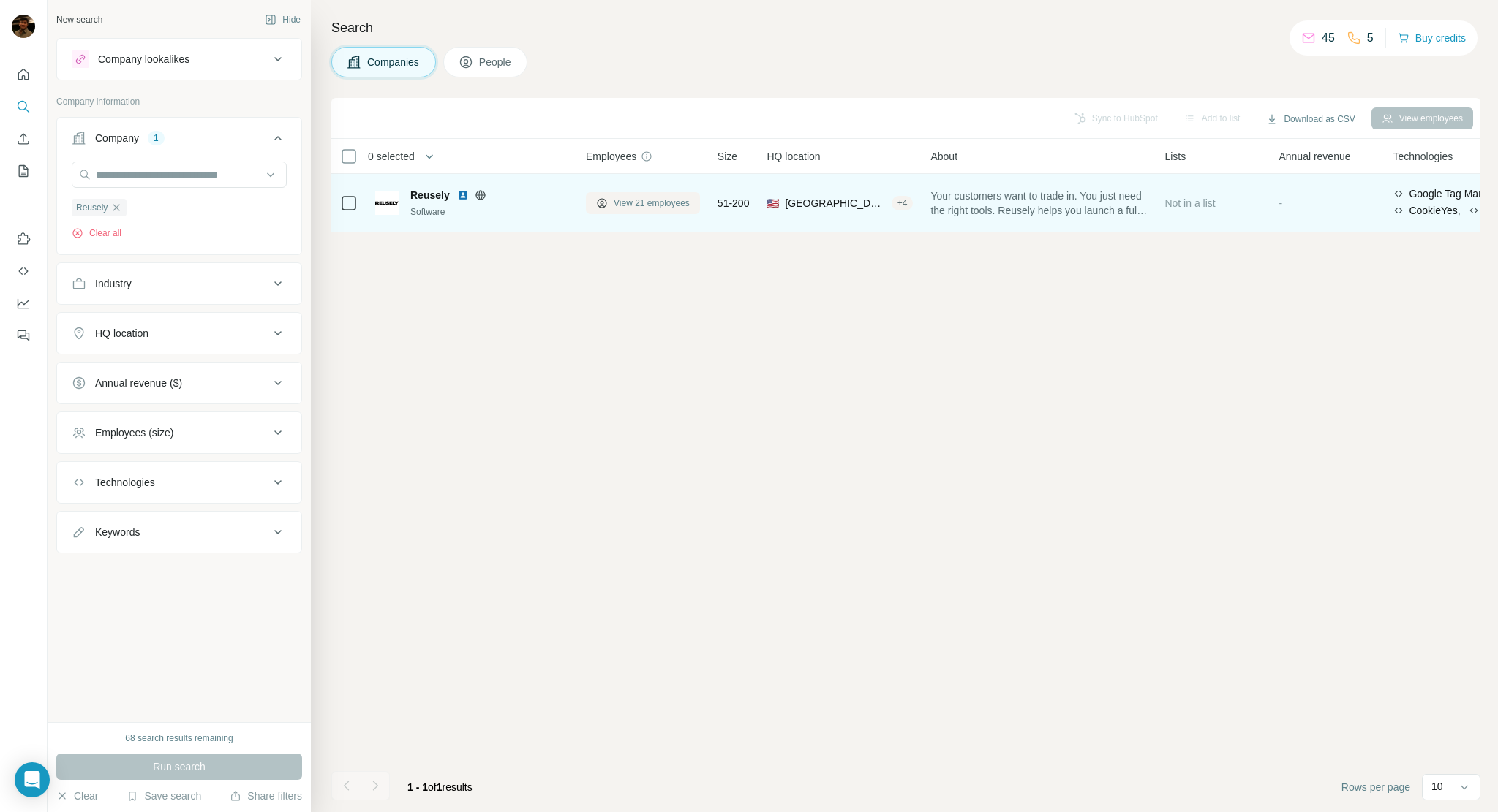
click at [662, 199] on span "View 21 employees" at bounding box center [651, 203] width 76 height 13
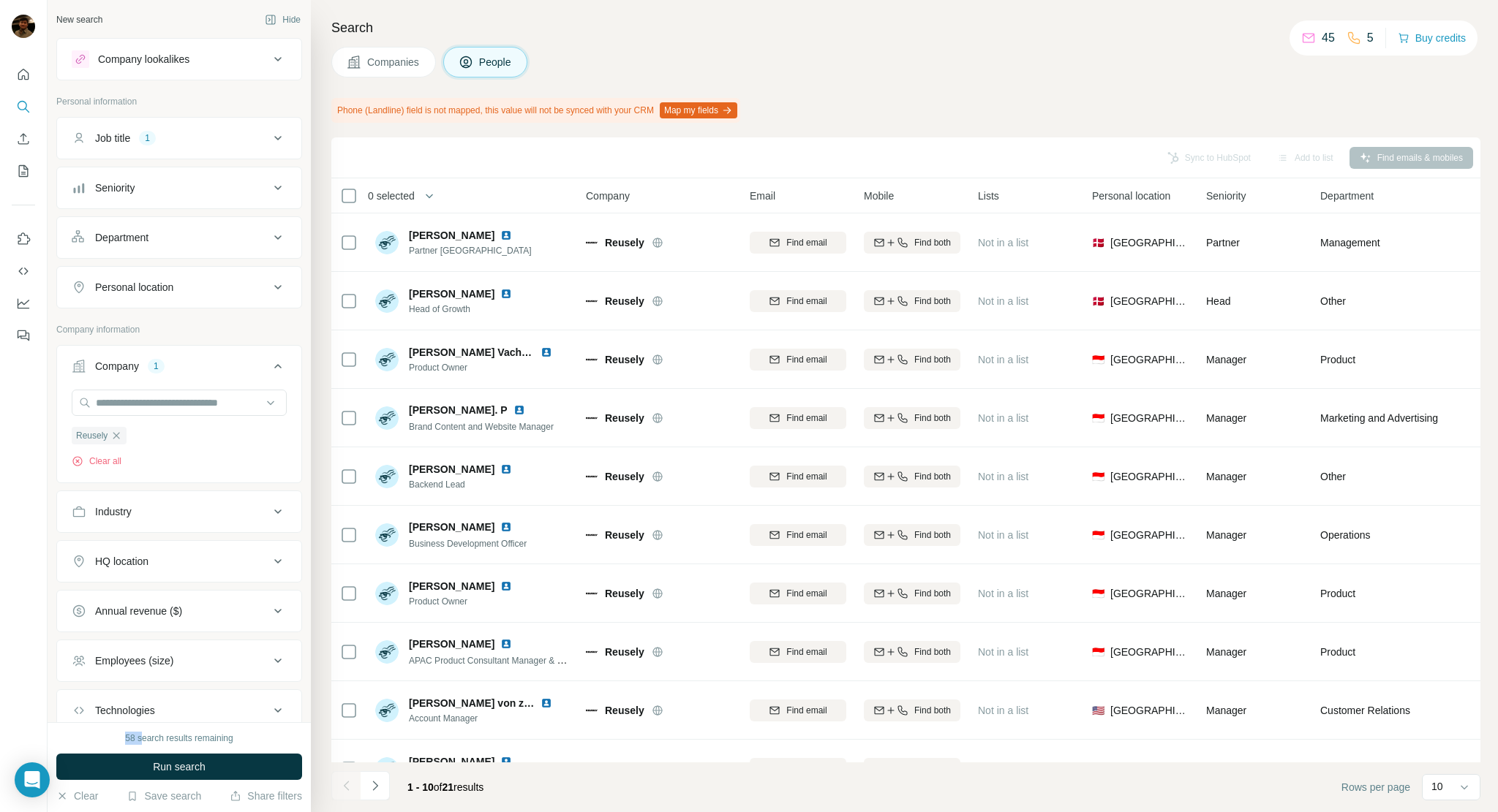
drag, startPoint x: 122, startPoint y: 739, endPoint x: 140, endPoint y: 738, distance: 18.0
click at [140, 738] on div "58 search results remaining" at bounding box center [179, 738] width 107 height 13
click at [149, 736] on div "58 search results remaining" at bounding box center [179, 738] width 107 height 13
drag, startPoint x: 124, startPoint y: 736, endPoint x: 142, endPoint y: 738, distance: 18.1
click at [142, 738] on div "58 search results remaining" at bounding box center [179, 738] width 107 height 13
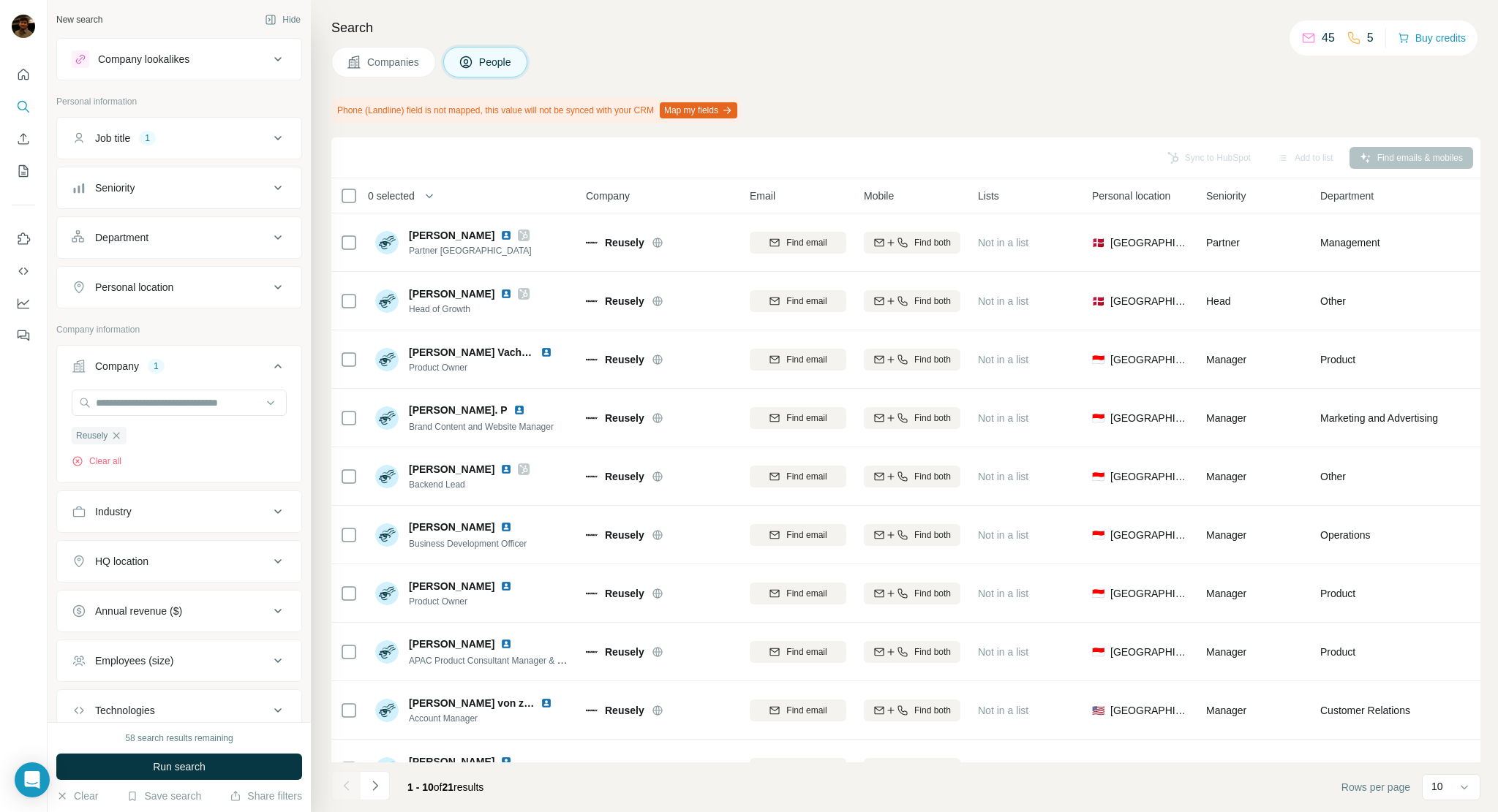
click at [152, 741] on div "58 search results remaining" at bounding box center [179, 738] width 107 height 13
drag, startPoint x: 120, startPoint y: 739, endPoint x: 249, endPoint y: 735, distance: 129.1
click at [249, 735] on div "58 search results remaining" at bounding box center [179, 738] width 246 height 13
click at [238, 740] on div "58 search results remaining" at bounding box center [179, 738] width 246 height 13
drag, startPoint x: 144, startPoint y: 739, endPoint x: 223, endPoint y: 739, distance: 79.0
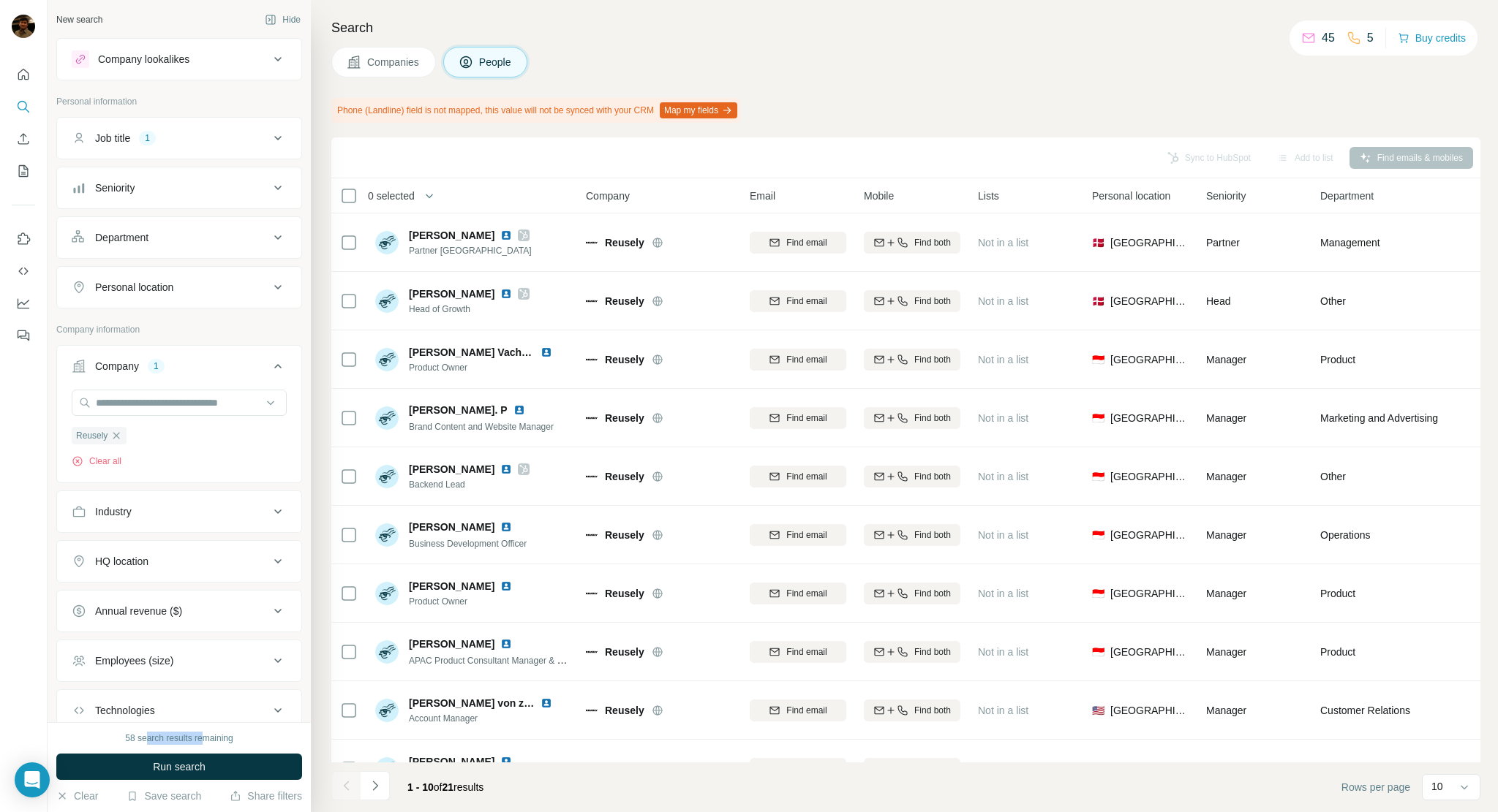
click at [220, 738] on div "58 search results remaining" at bounding box center [179, 738] width 107 height 13
drag, startPoint x: 246, startPoint y: 742, endPoint x: 208, endPoint y: 745, distance: 38.1
click at [208, 745] on div "58 search results remaining Run search Clear Save search Share filters" at bounding box center [179, 767] width 264 height 90
click at [966, 75] on div "Companies People" at bounding box center [905, 62] width 1149 height 31
click at [657, 56] on div "Companies People" at bounding box center [905, 62] width 1149 height 31
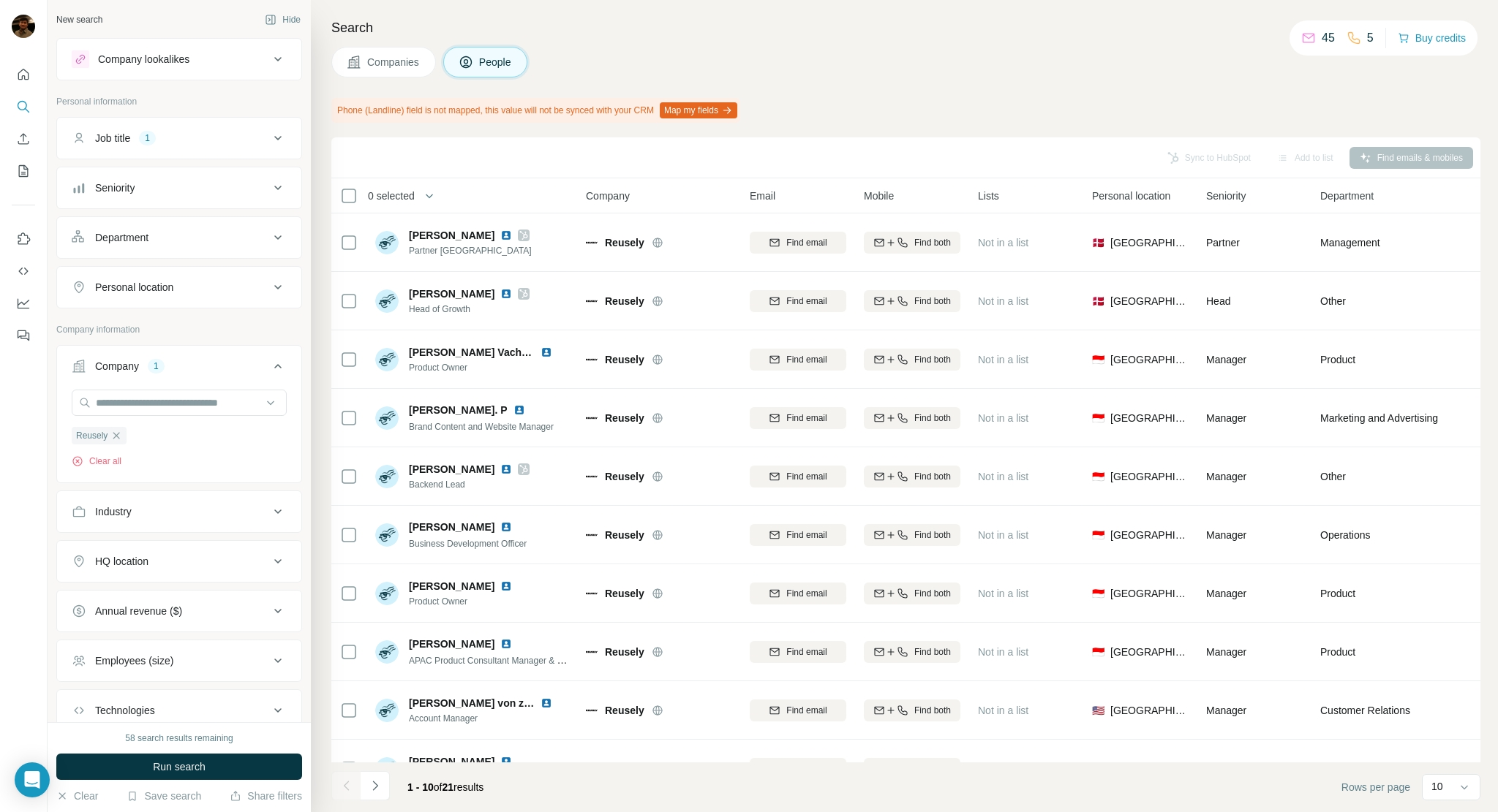
click at [398, 63] on span "Companies" at bounding box center [394, 63] width 54 height 15
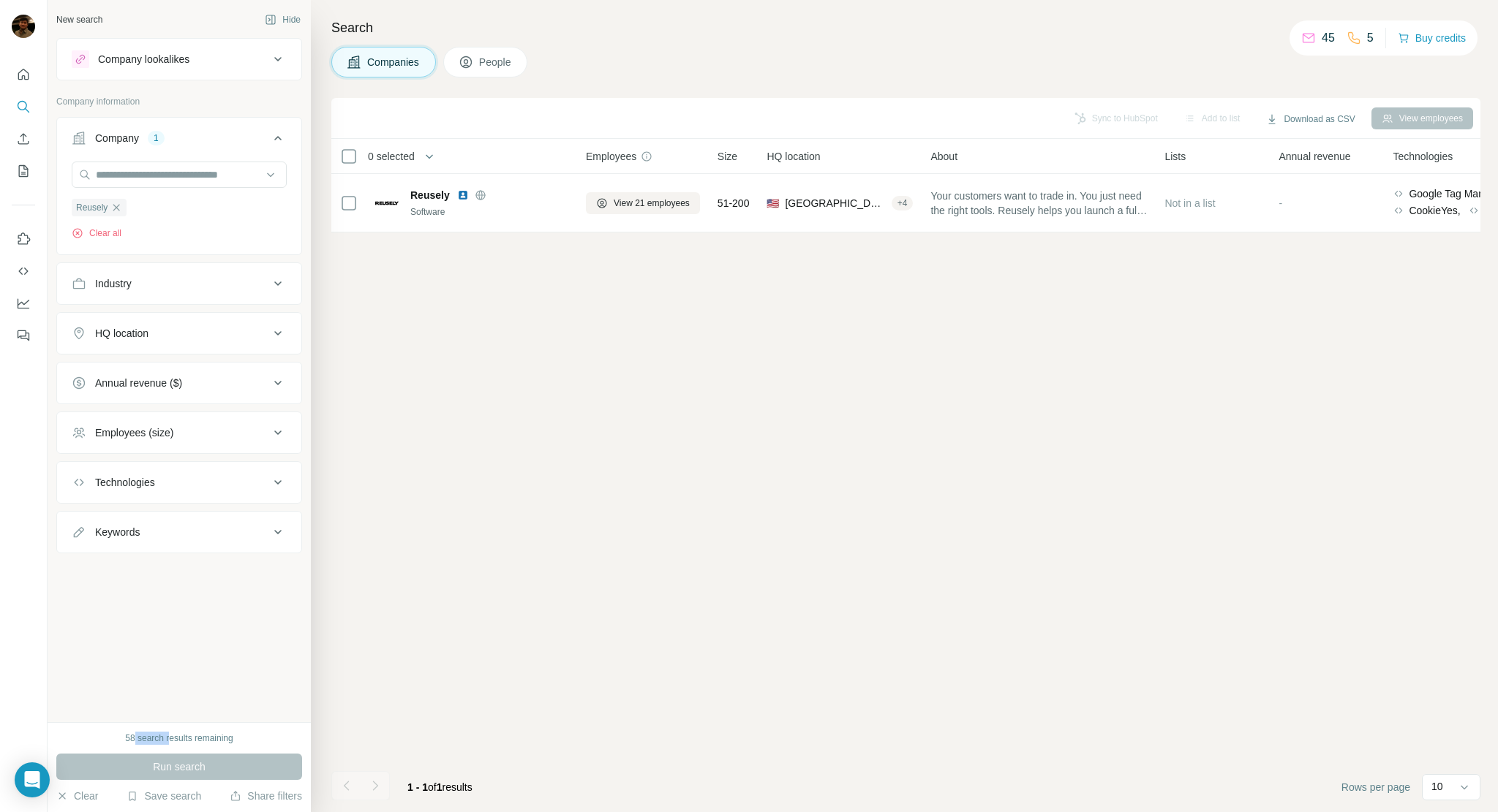
drag, startPoint x: 132, startPoint y: 738, endPoint x: 168, endPoint y: 731, distance: 36.7
click at [168, 732] on div "58 search results remaining" at bounding box center [179, 738] width 107 height 13
click at [150, 732] on div "58 search results remaining" at bounding box center [179, 738] width 107 height 13
click at [182, 645] on div "New search Hide Company lookalikes Company information Company 1 Reusely Clear …" at bounding box center [179, 361] width 264 height 722
click at [1322, 40] on p "45" at bounding box center [1328, 38] width 13 height 18
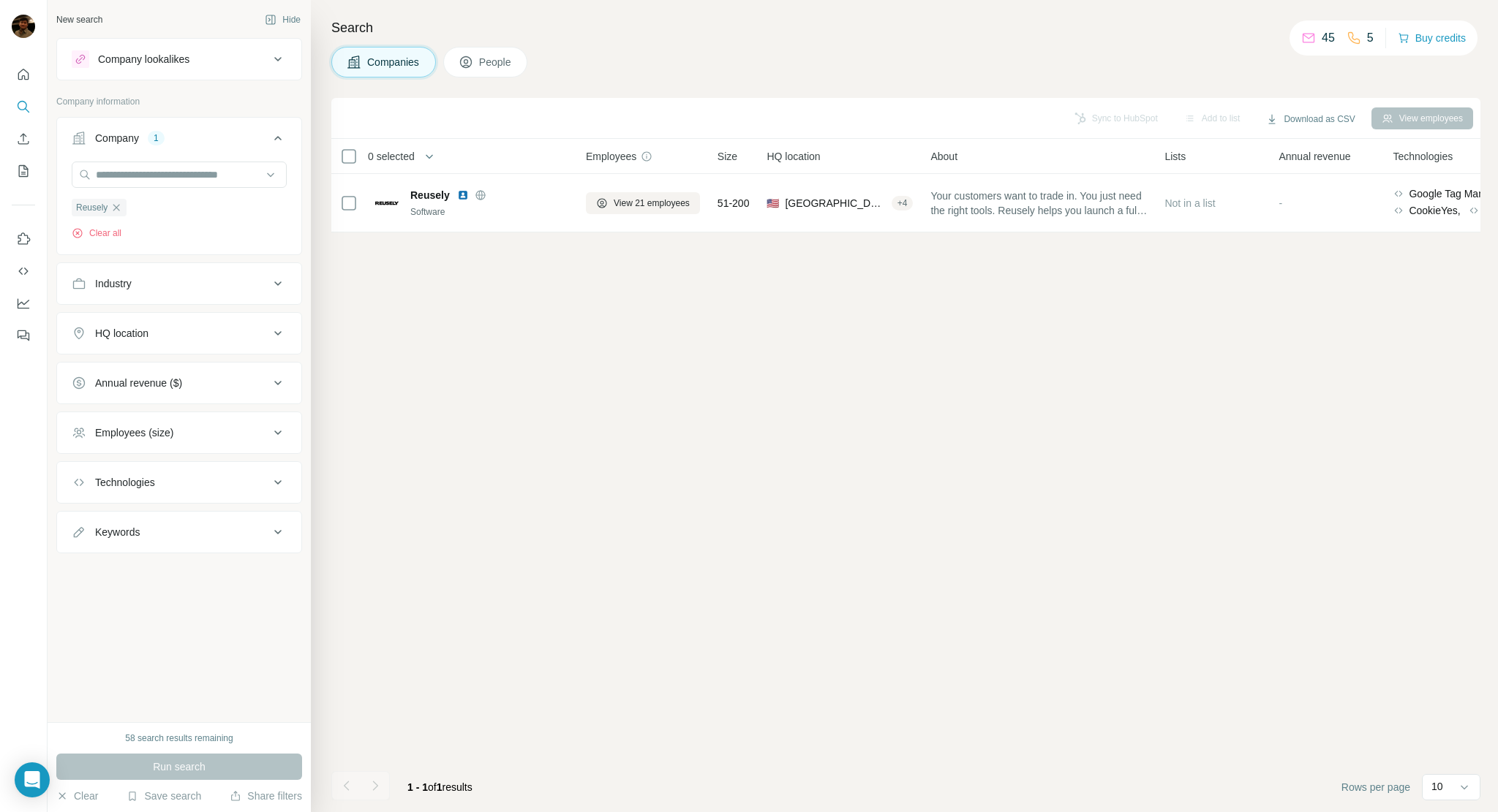
click at [1088, 45] on div "Search Companies People Sync to HubSpot Add to list Download as CSV View employ…" at bounding box center [904, 406] width 1187 height 812
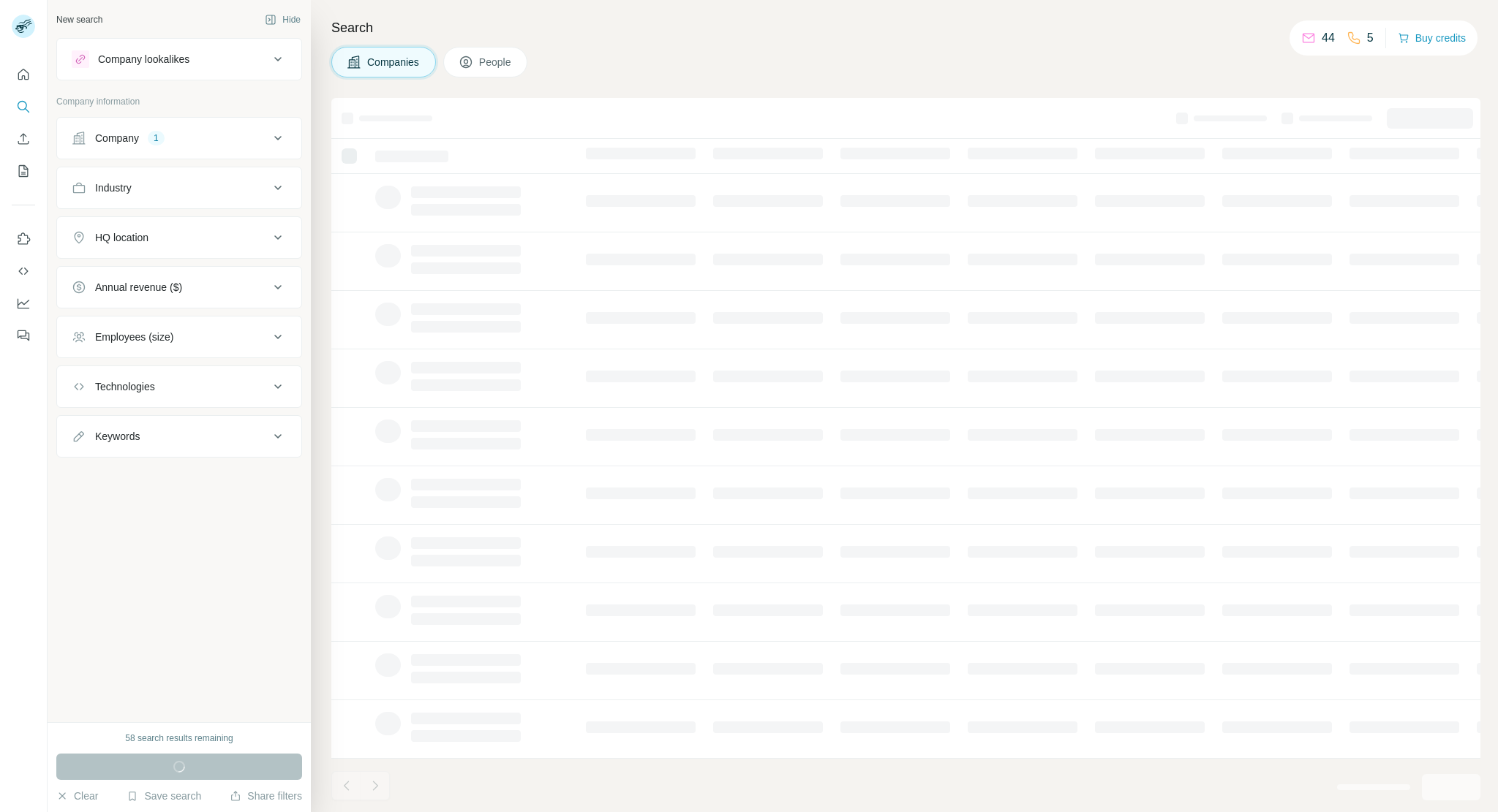
click at [1253, 47] on div "Companies People" at bounding box center [905, 62] width 1149 height 31
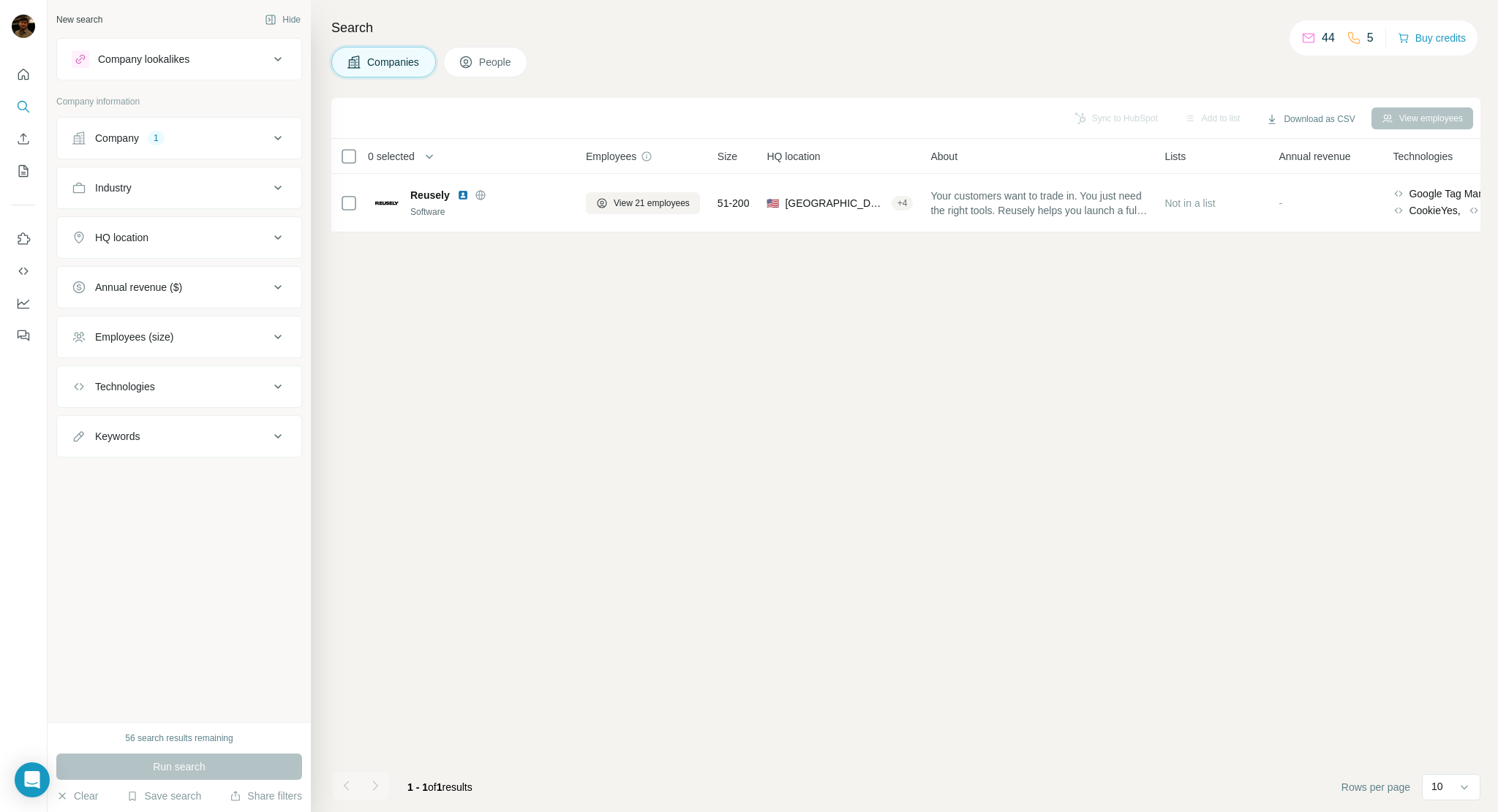
click at [728, 63] on div "Companies People" at bounding box center [905, 62] width 1149 height 31
drag, startPoint x: 129, startPoint y: 736, endPoint x: 194, endPoint y: 736, distance: 65.0
click at [194, 736] on div "56 search results remaining" at bounding box center [179, 738] width 107 height 13
click at [568, 534] on div "Sync to HubSpot Add to list Download as CSV View employees 0 selected Companies…" at bounding box center [905, 455] width 1149 height 715
drag, startPoint x: 512, startPoint y: 205, endPoint x: 509, endPoint y: 327, distance: 122.0
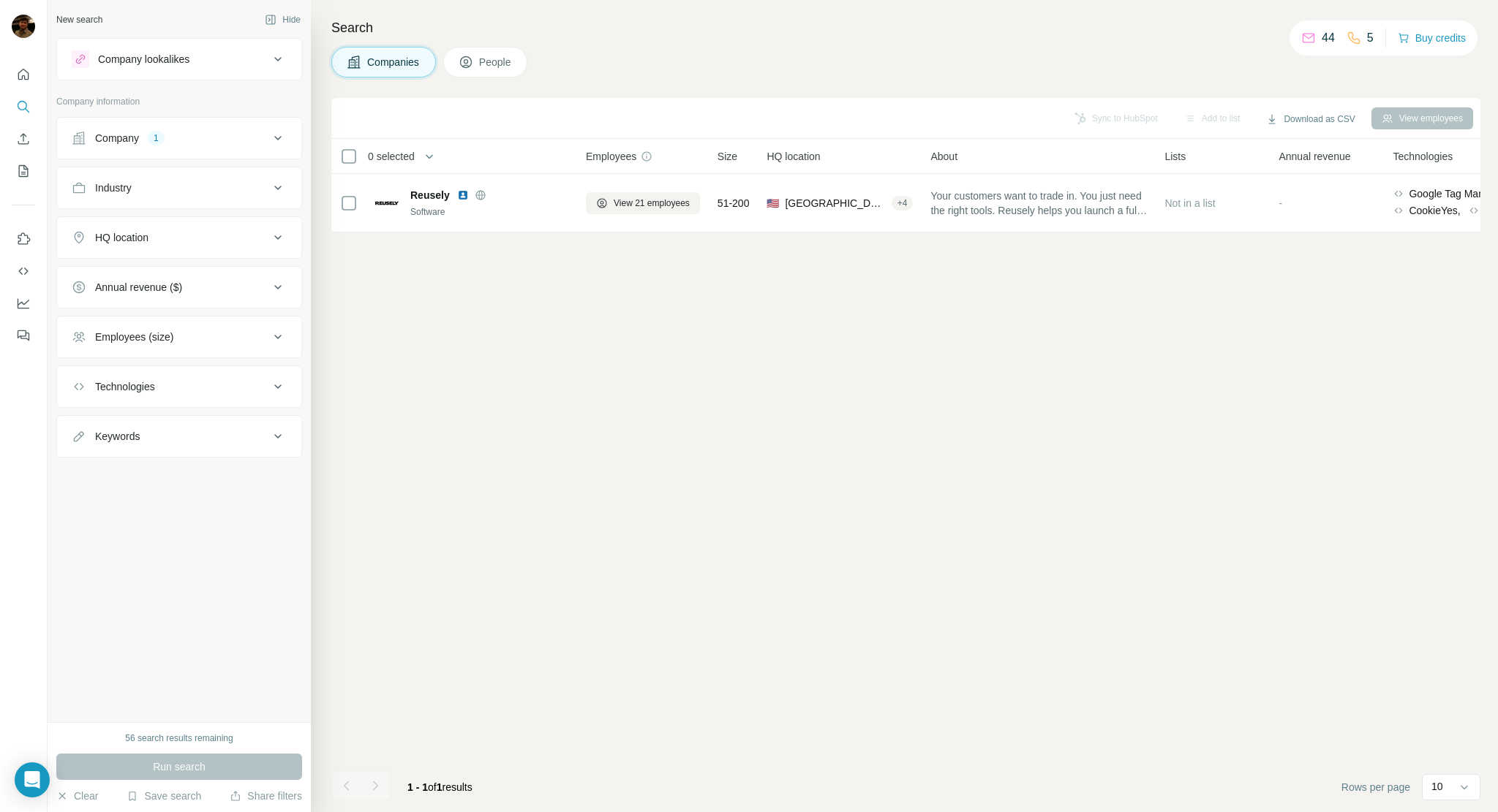
click at [515, 223] on td "Reusely Software" at bounding box center [471, 203] width 211 height 59
click at [500, 351] on div "Sync to HubSpot Add to list Download as CSV View employees 0 selected Companies…" at bounding box center [905, 455] width 1149 height 715
click at [926, 368] on div "Sync to HubSpot Add to list Download as CSV View employees 0 selected Companies…" at bounding box center [905, 455] width 1149 height 715
